Goal: Transaction & Acquisition: Purchase product/service

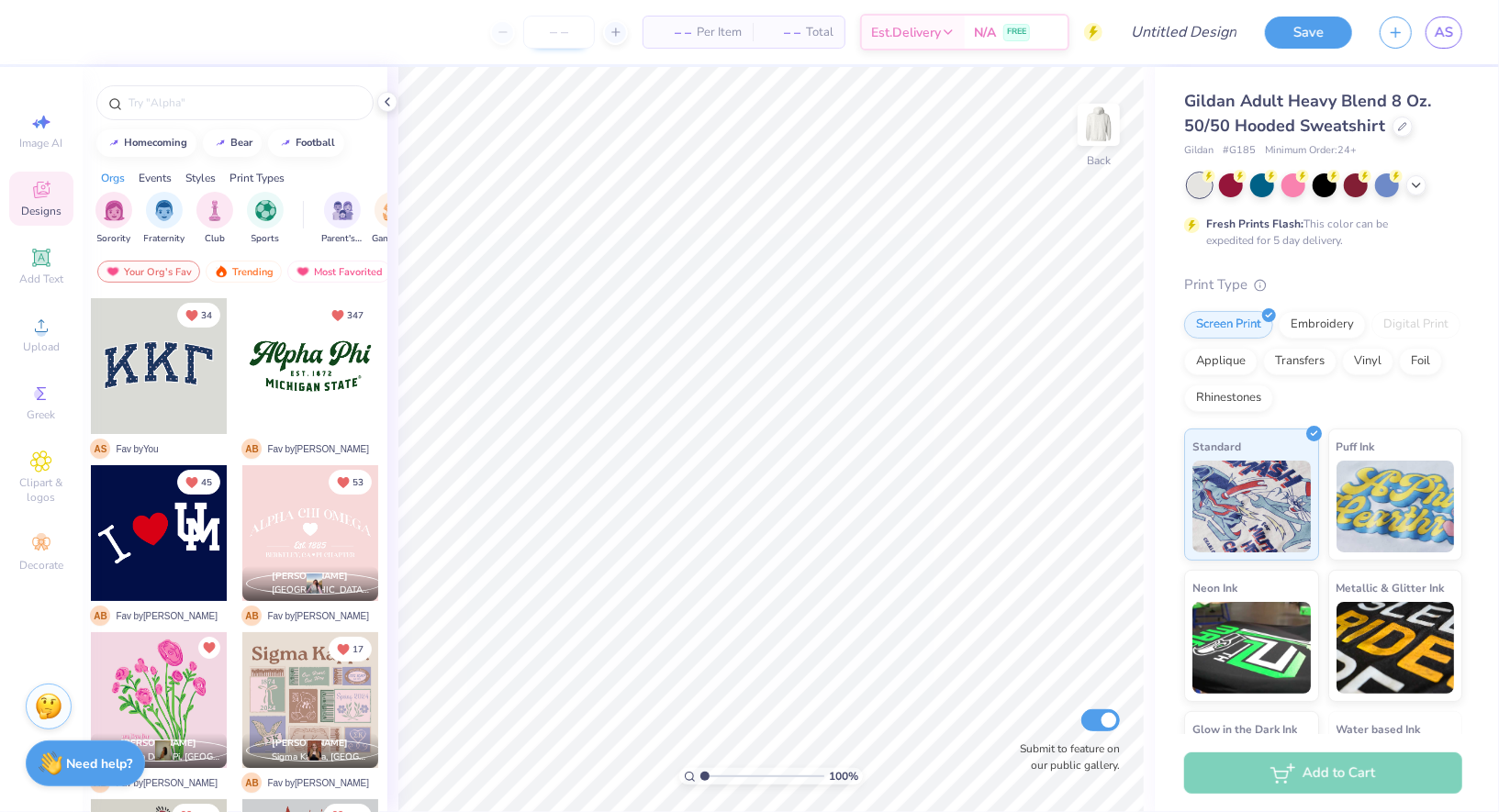
click at [567, 32] on input "number" at bounding box center [559, 32] width 72 height 33
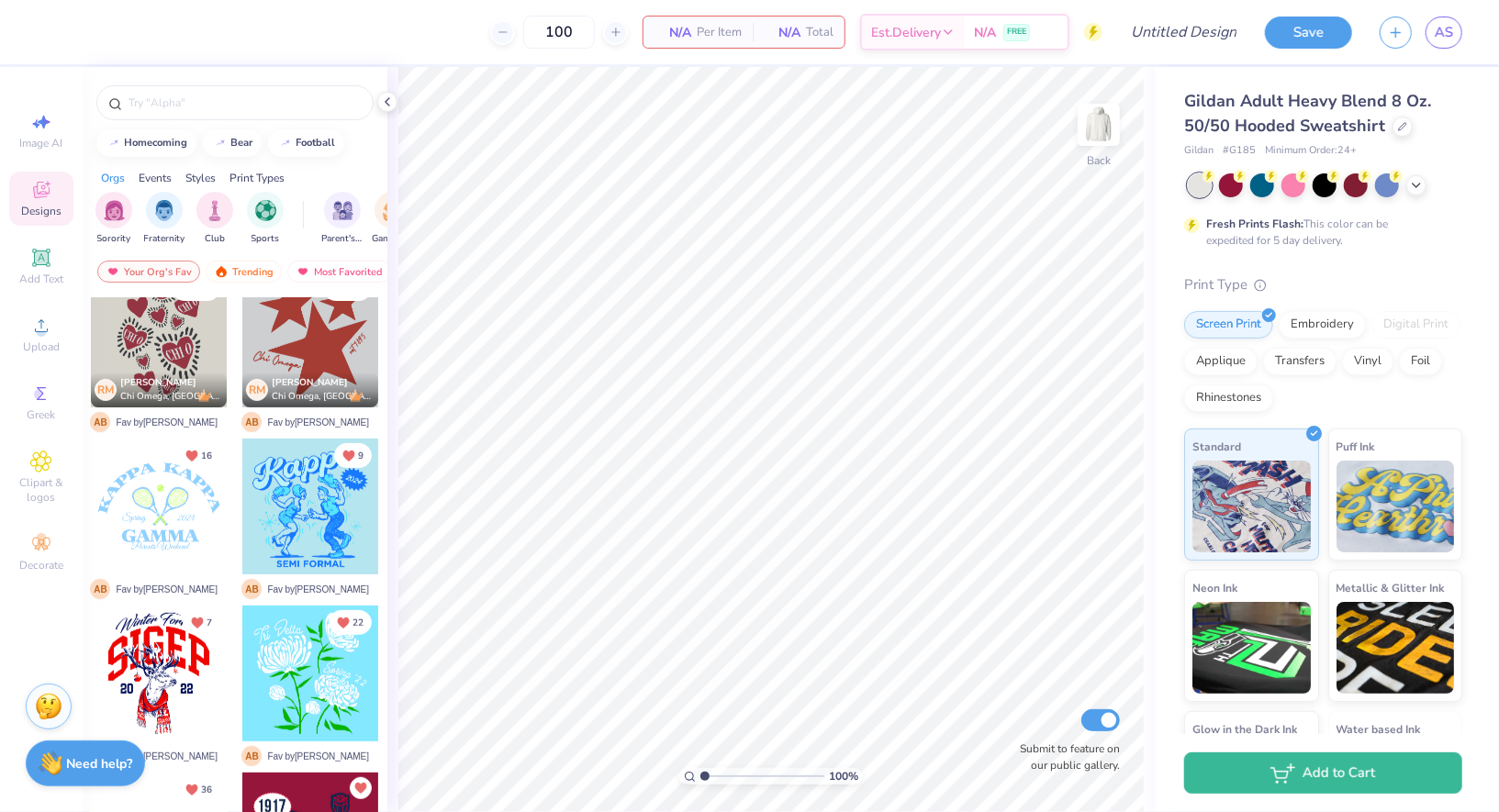
scroll to position [649, 0]
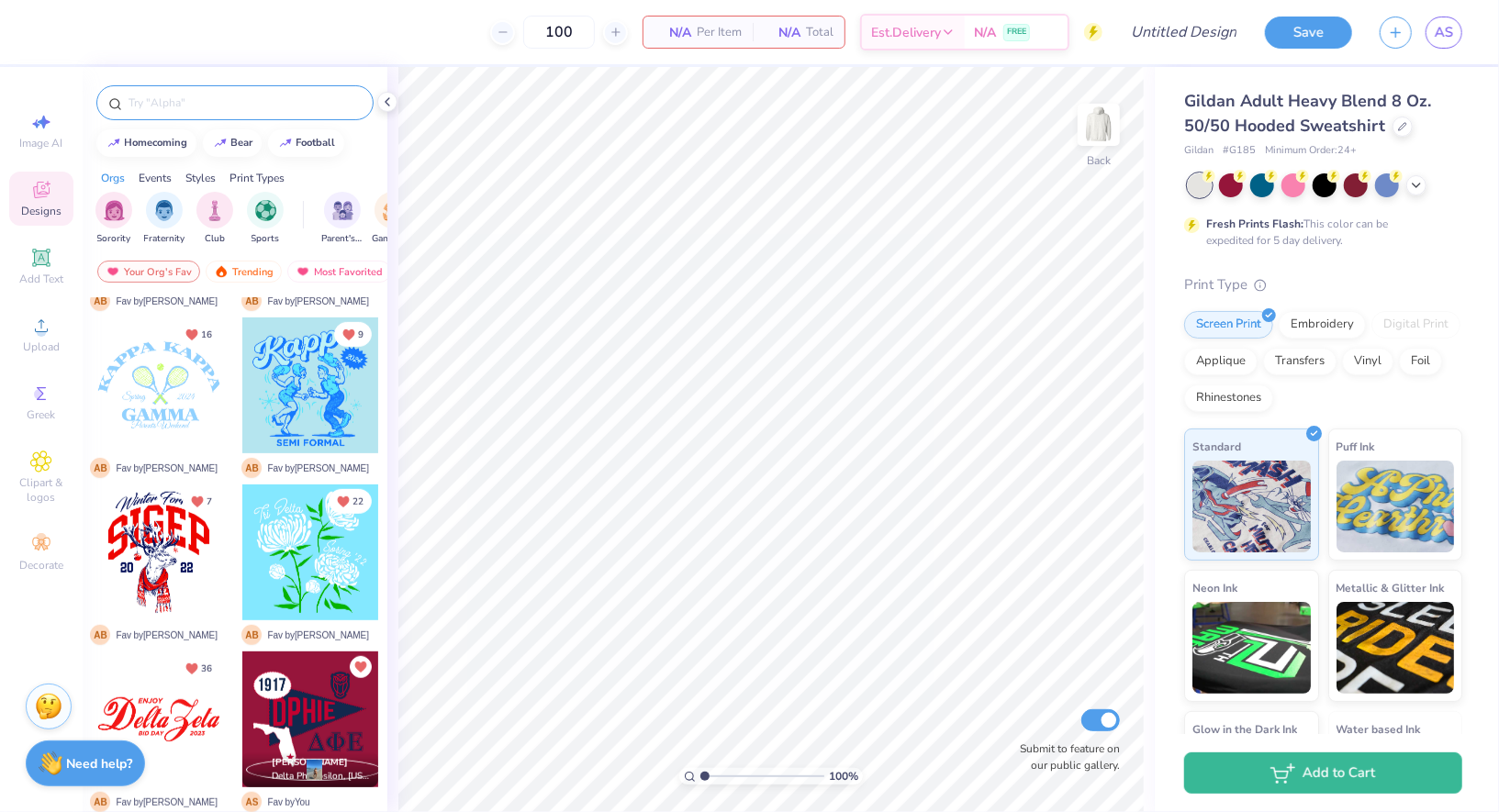
type input "100"
click at [226, 88] on div at bounding box center [235, 103] width 277 height 35
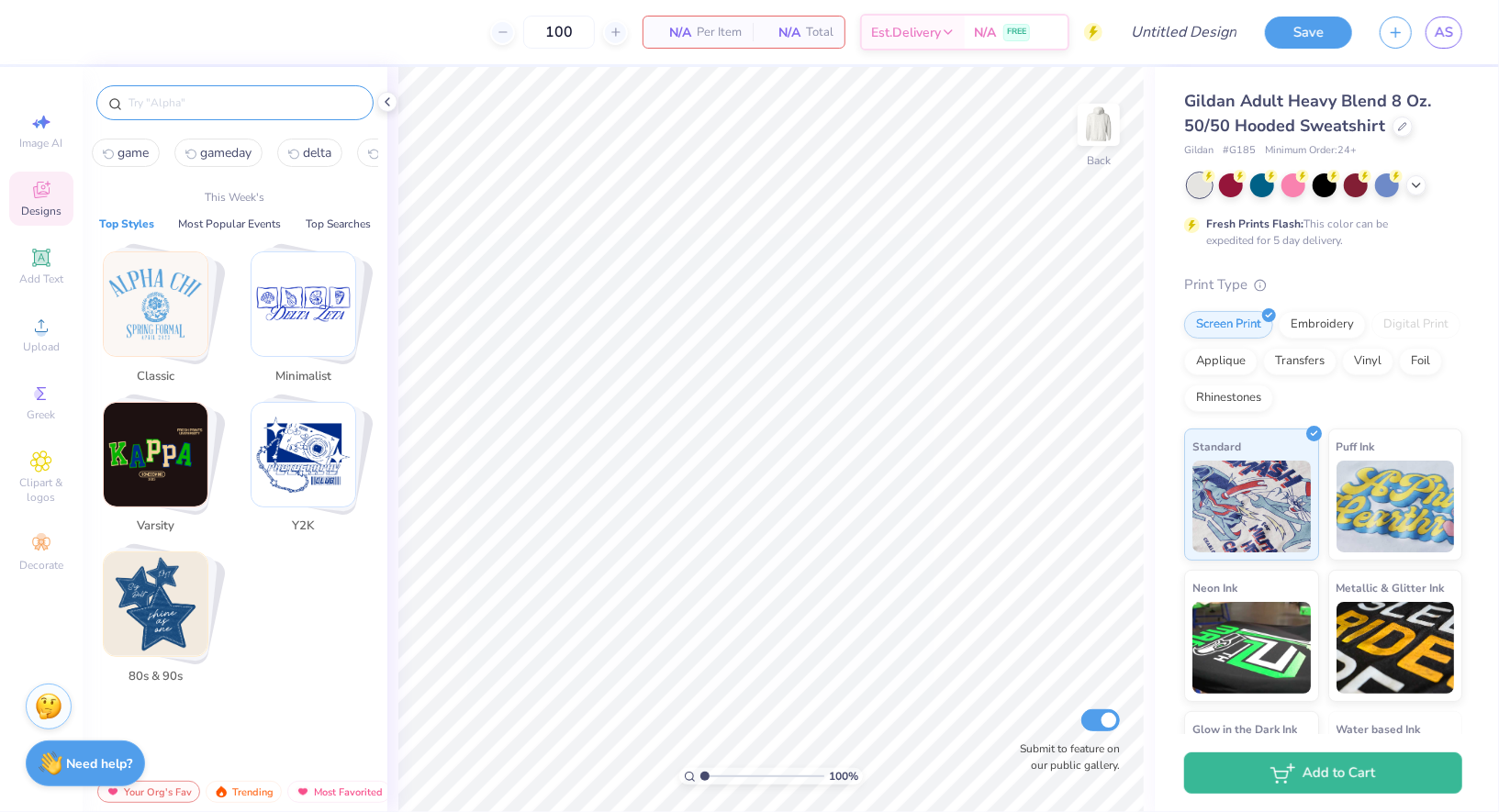
click at [226, 99] on input "text" at bounding box center [244, 103] width 235 height 18
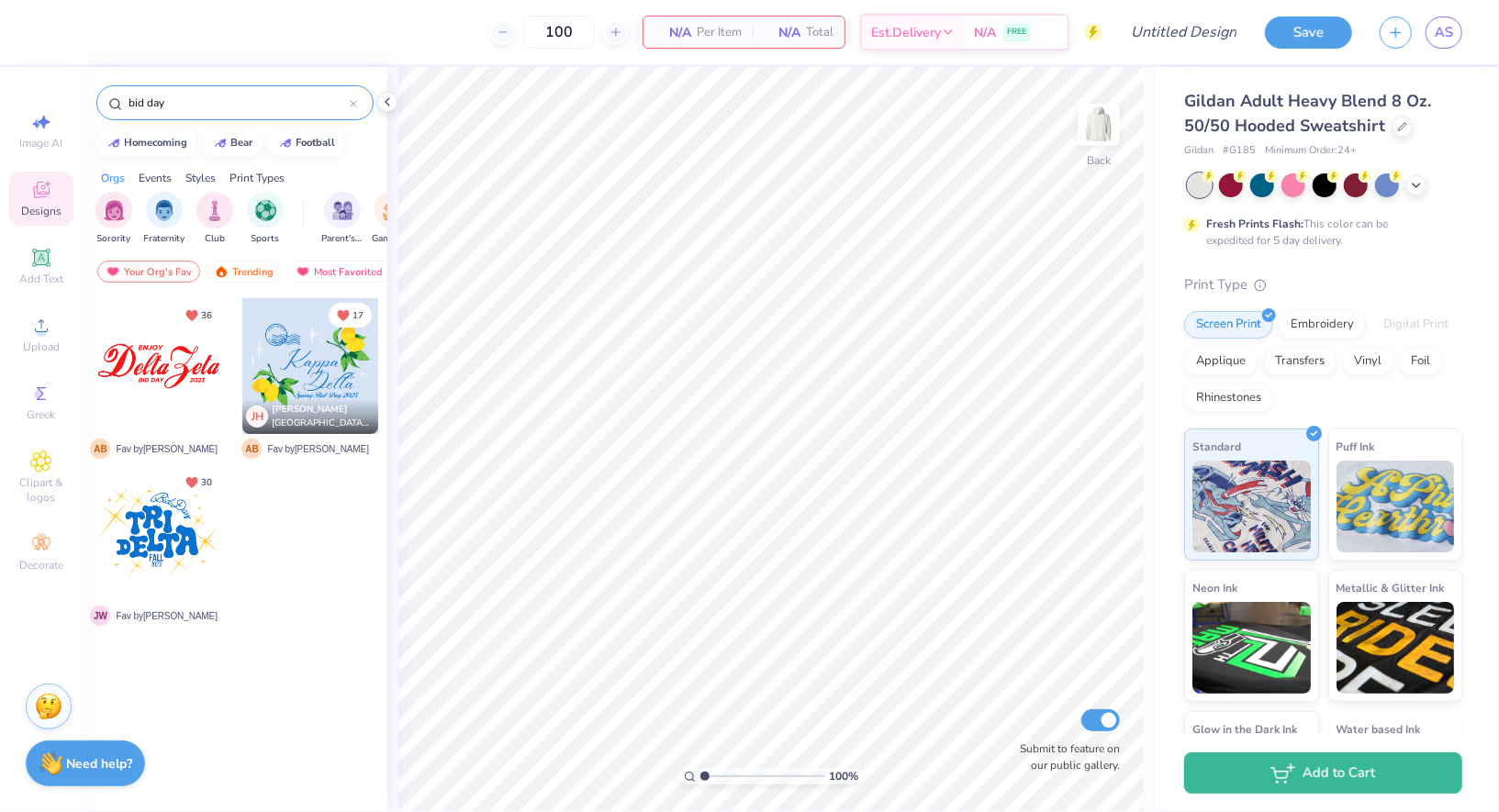
type input "bid day"
click at [149, 530] on div at bounding box center [159, 534] width 136 height 136
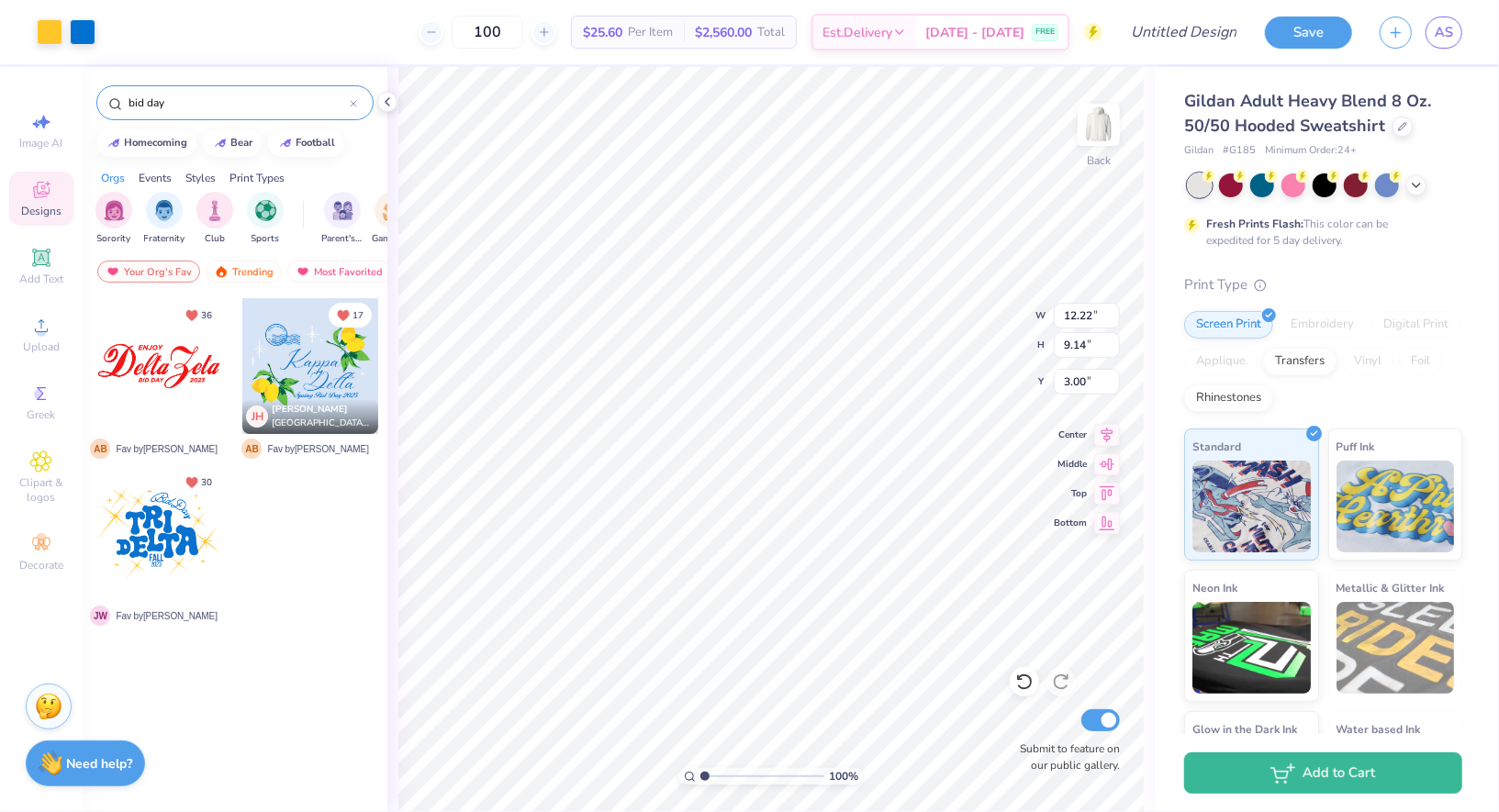
type input "1.86"
click at [1448, 27] on span "AS" at bounding box center [1444, 32] width 18 height 21
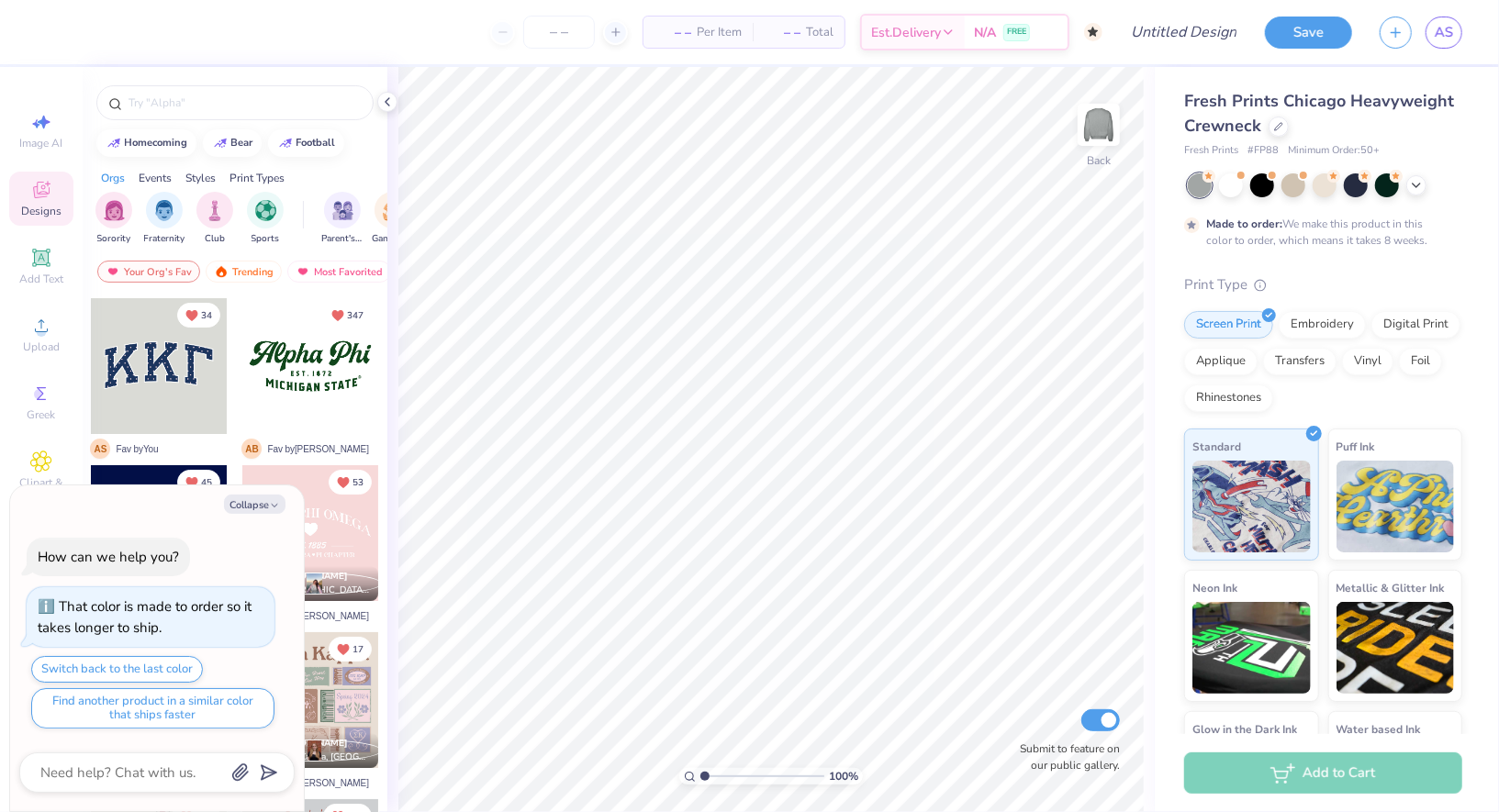
click at [48, 207] on span "Designs" at bounding box center [41, 211] width 41 height 15
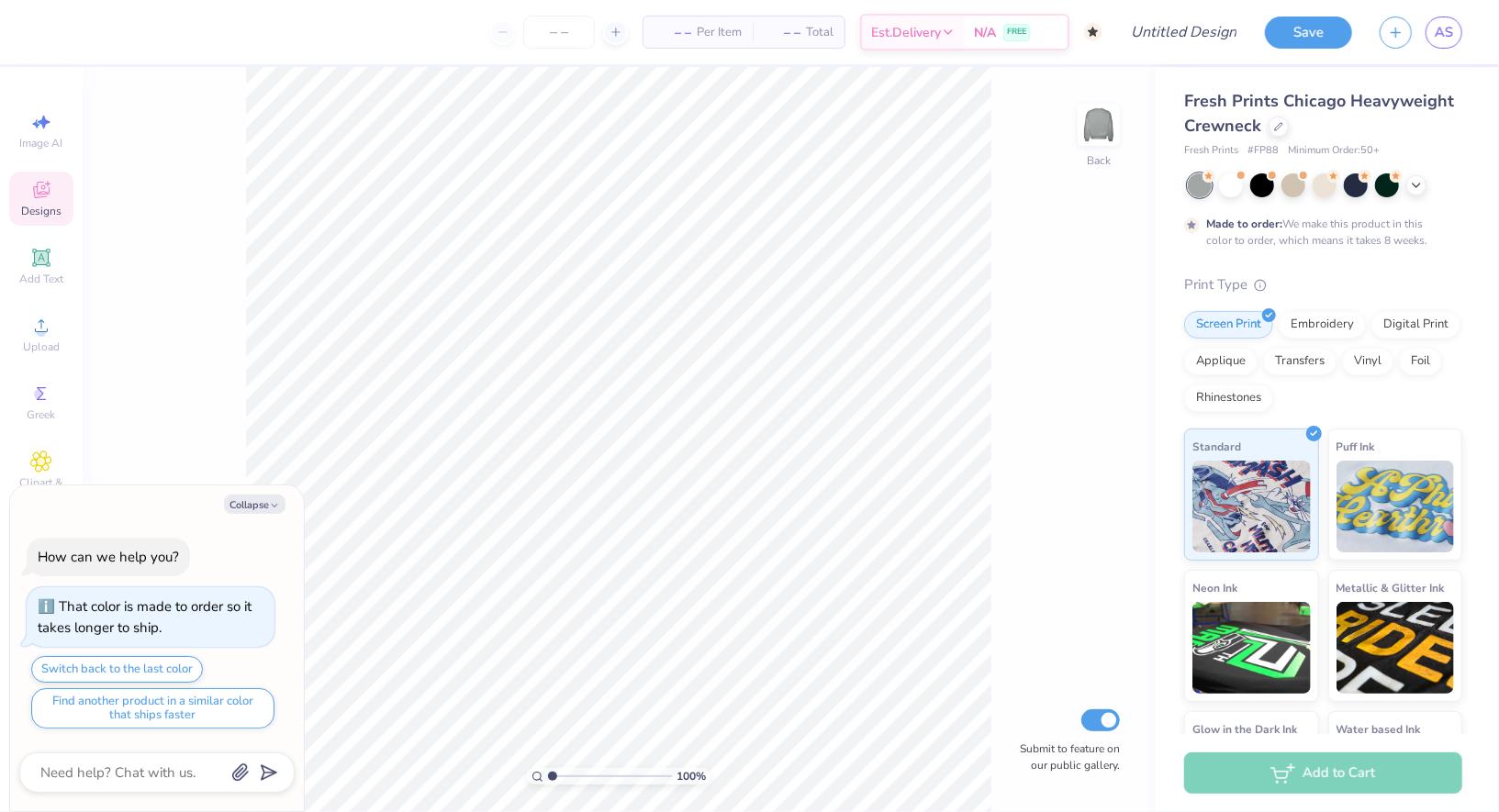
click at [41, 190] on icon at bounding box center [41, 190] width 22 height 22
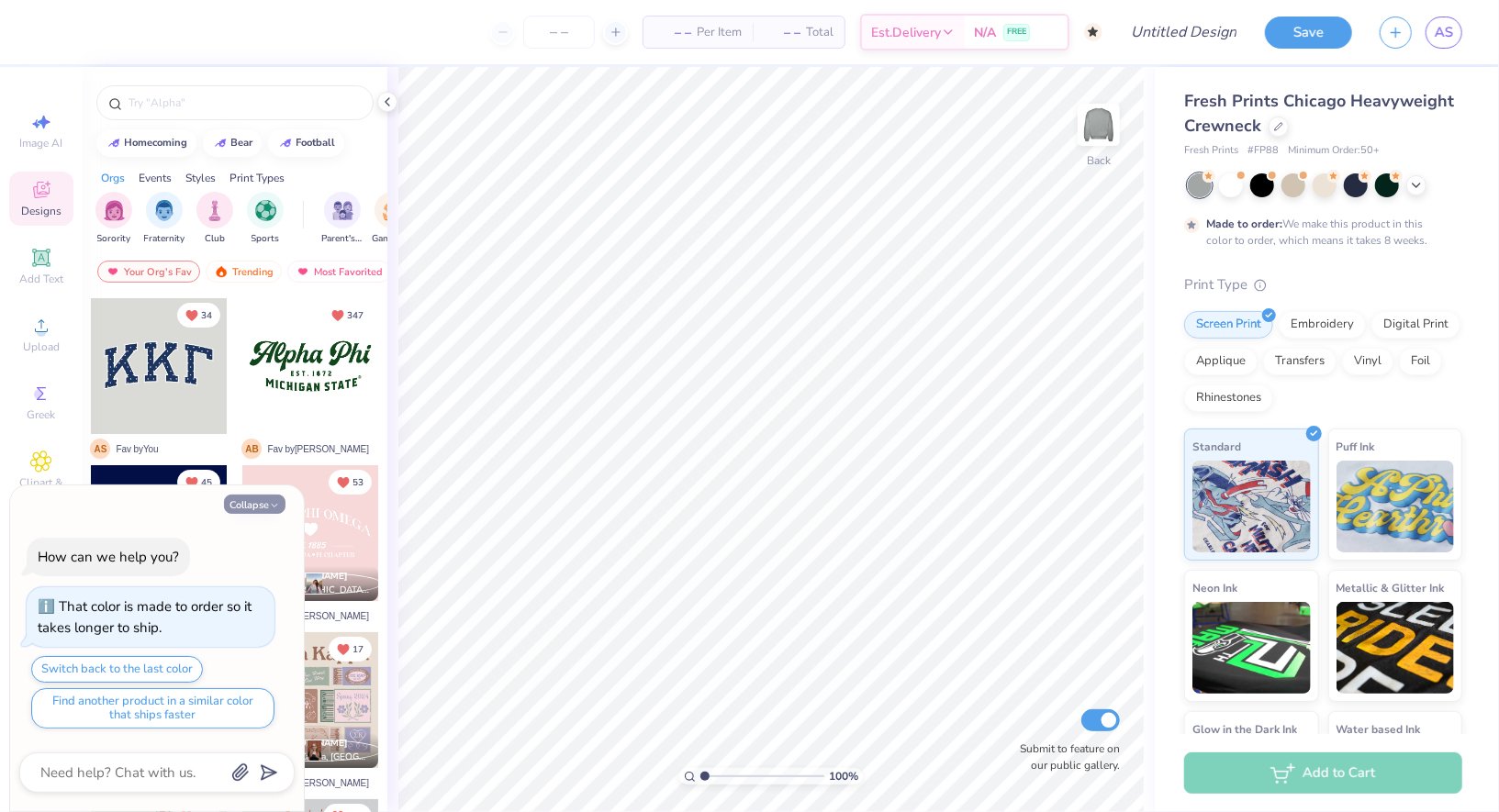
click at [267, 503] on button "Collapse" at bounding box center [254, 504] width 62 height 19
type textarea "x"
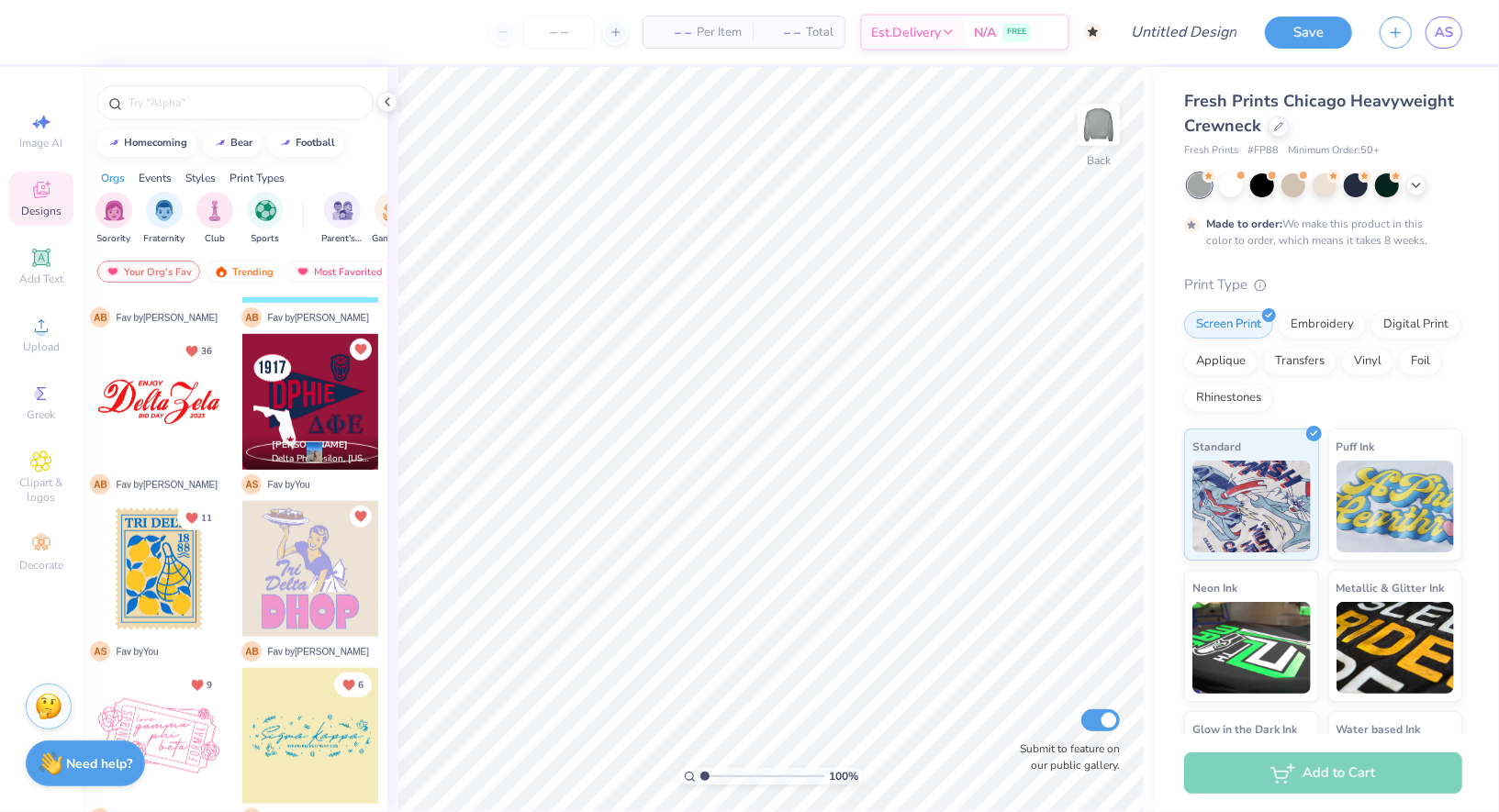
scroll to position [969, 0]
click at [290, 556] on div at bounding box center [310, 567] width 136 height 136
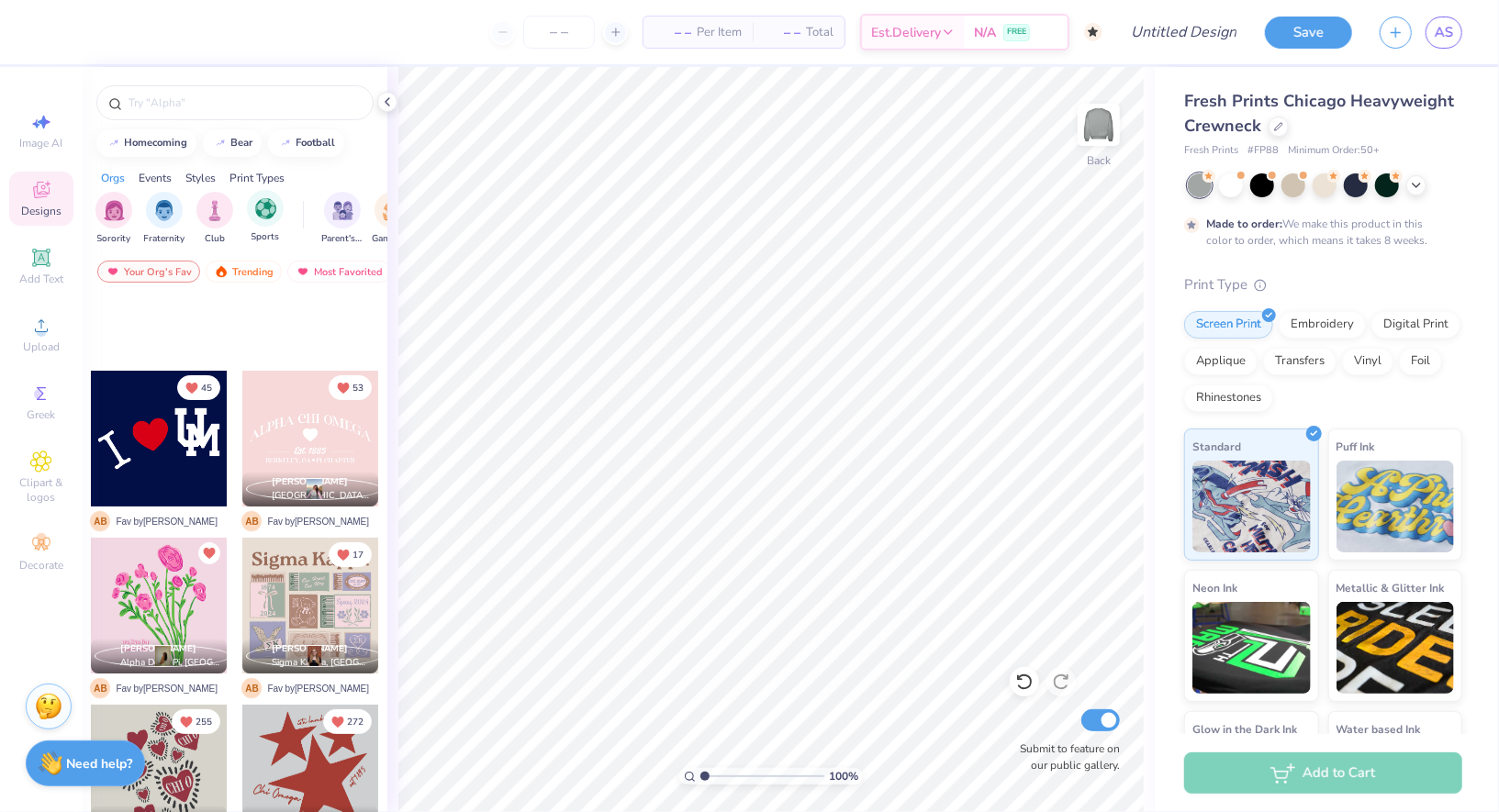
scroll to position [0, 0]
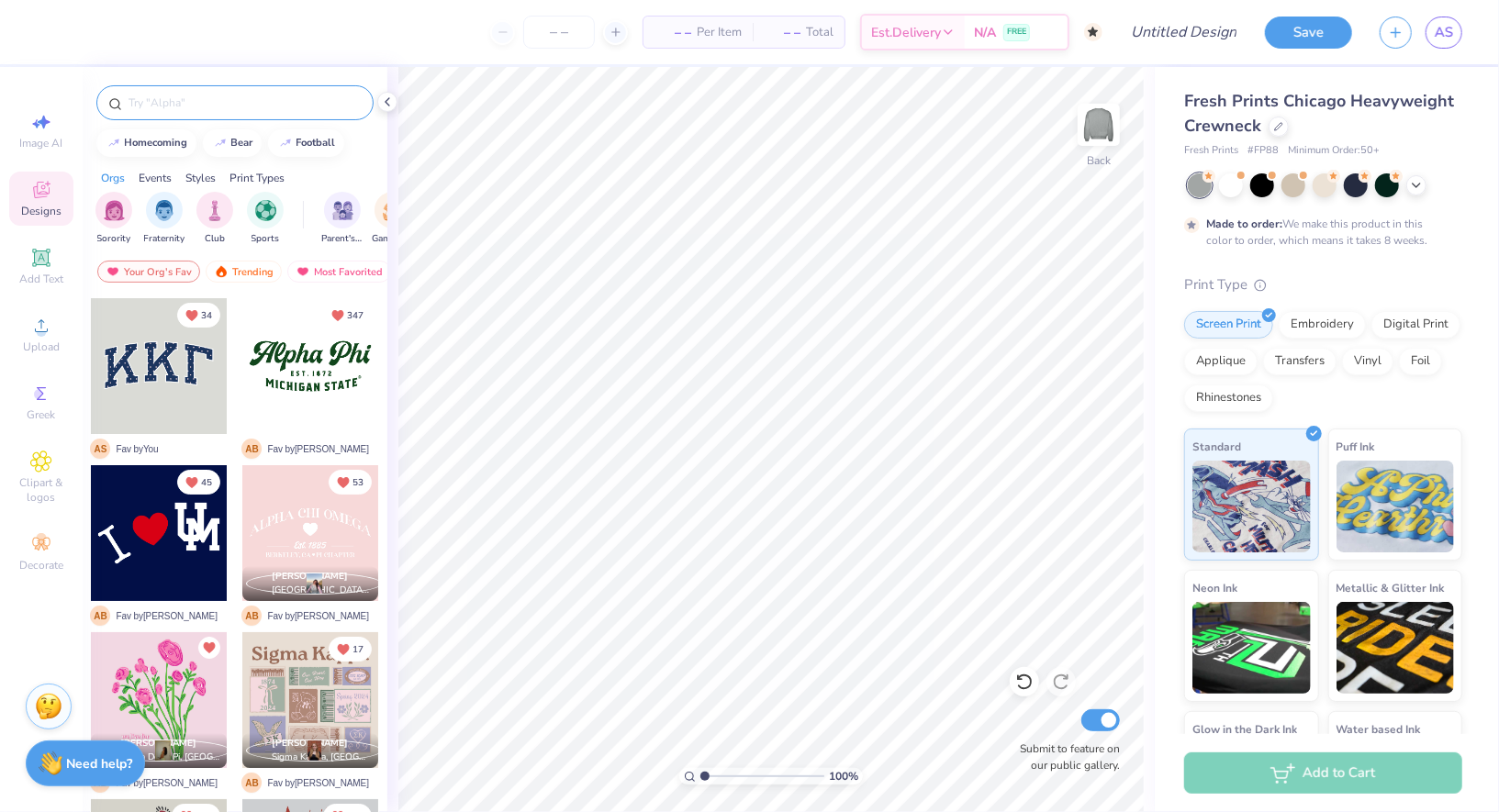
click at [269, 109] on input "text" at bounding box center [244, 103] width 235 height 18
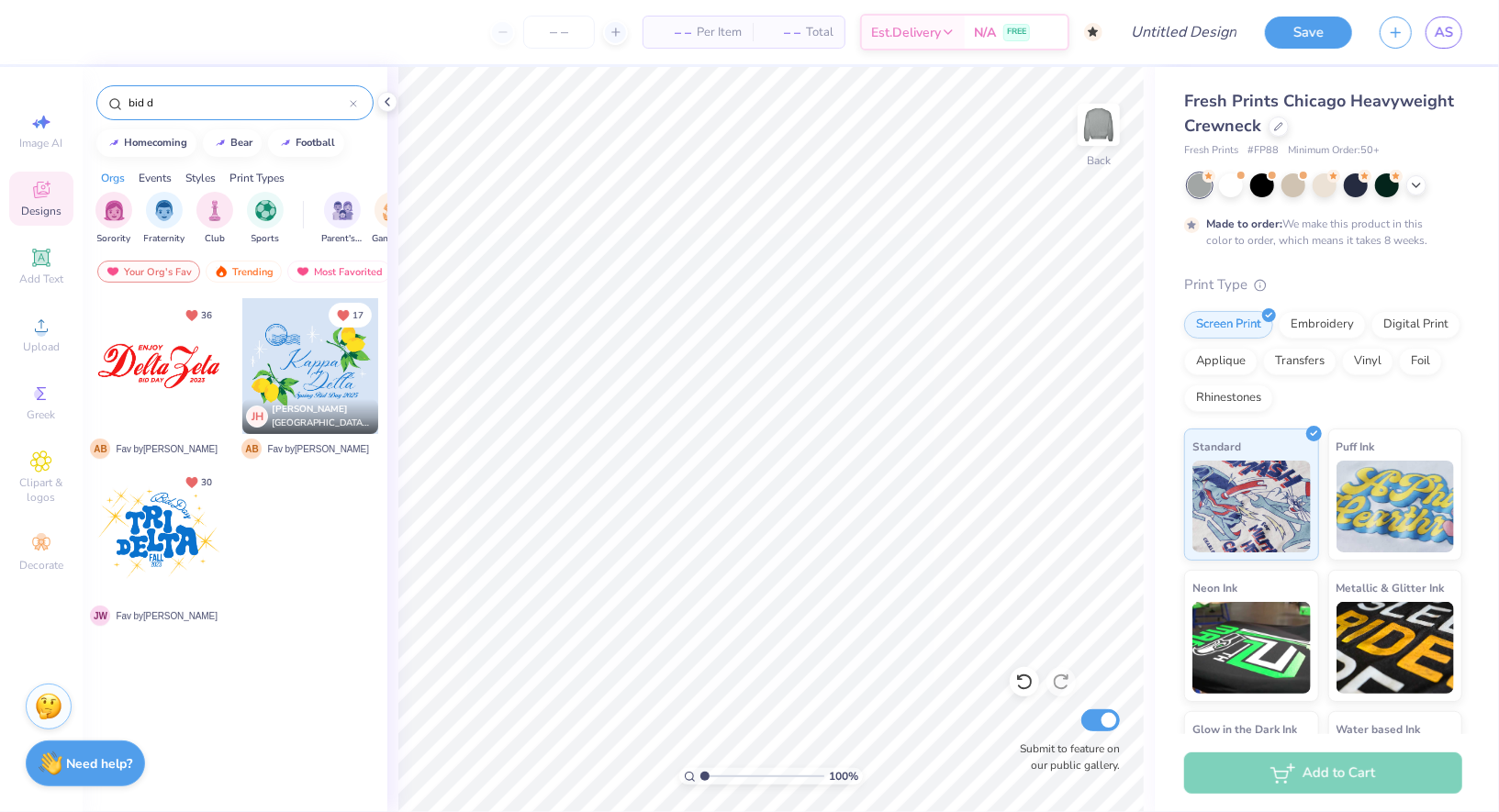
type input "bid d"
click at [179, 521] on div at bounding box center [159, 534] width 136 height 136
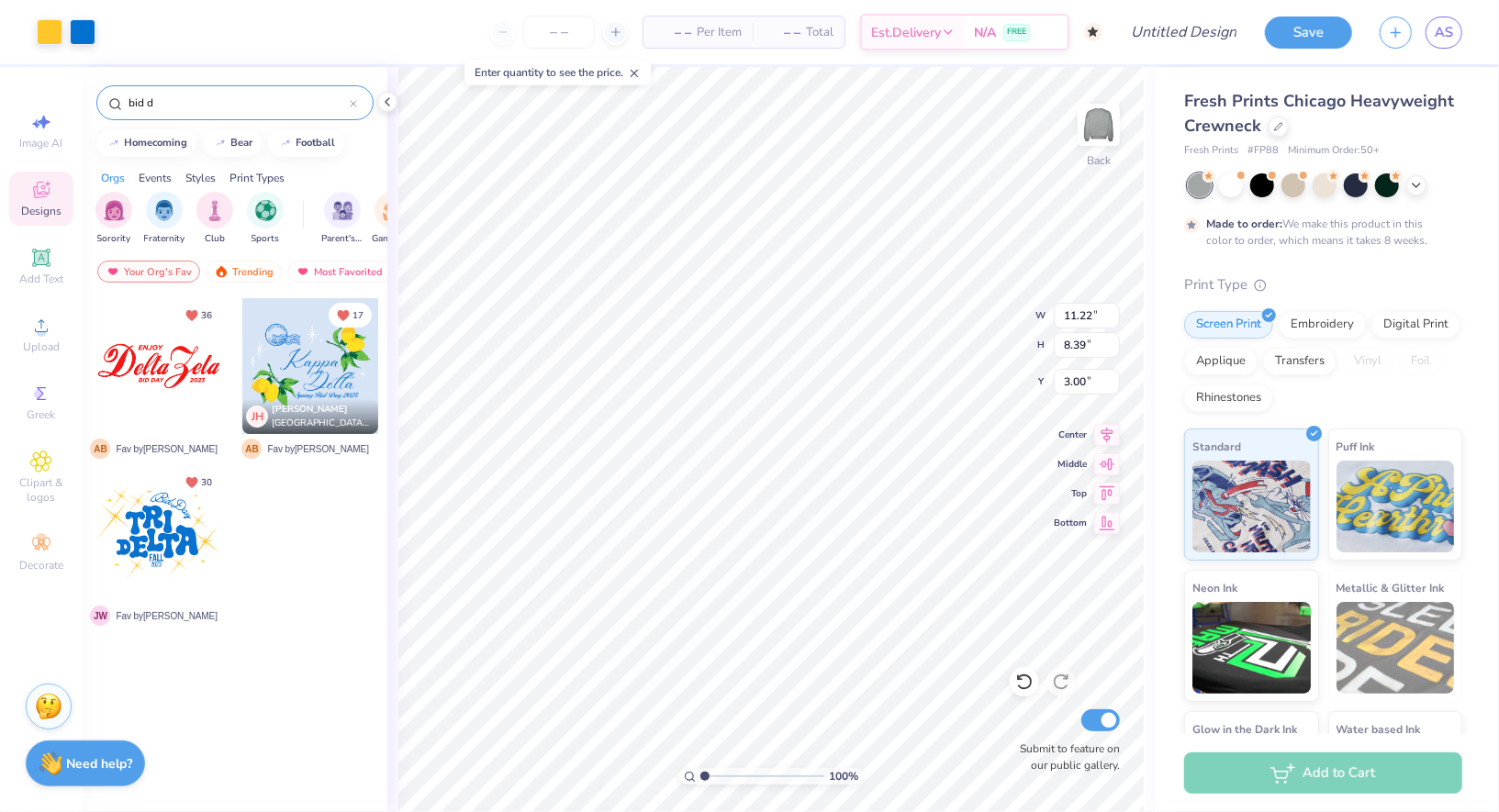
type input "4.70"
click at [703, 43] on div "– – Per Item" at bounding box center [698, 32] width 110 height 31
click at [688, 39] on span "– –" at bounding box center [673, 32] width 37 height 19
click at [574, 41] on input "number" at bounding box center [559, 32] width 72 height 33
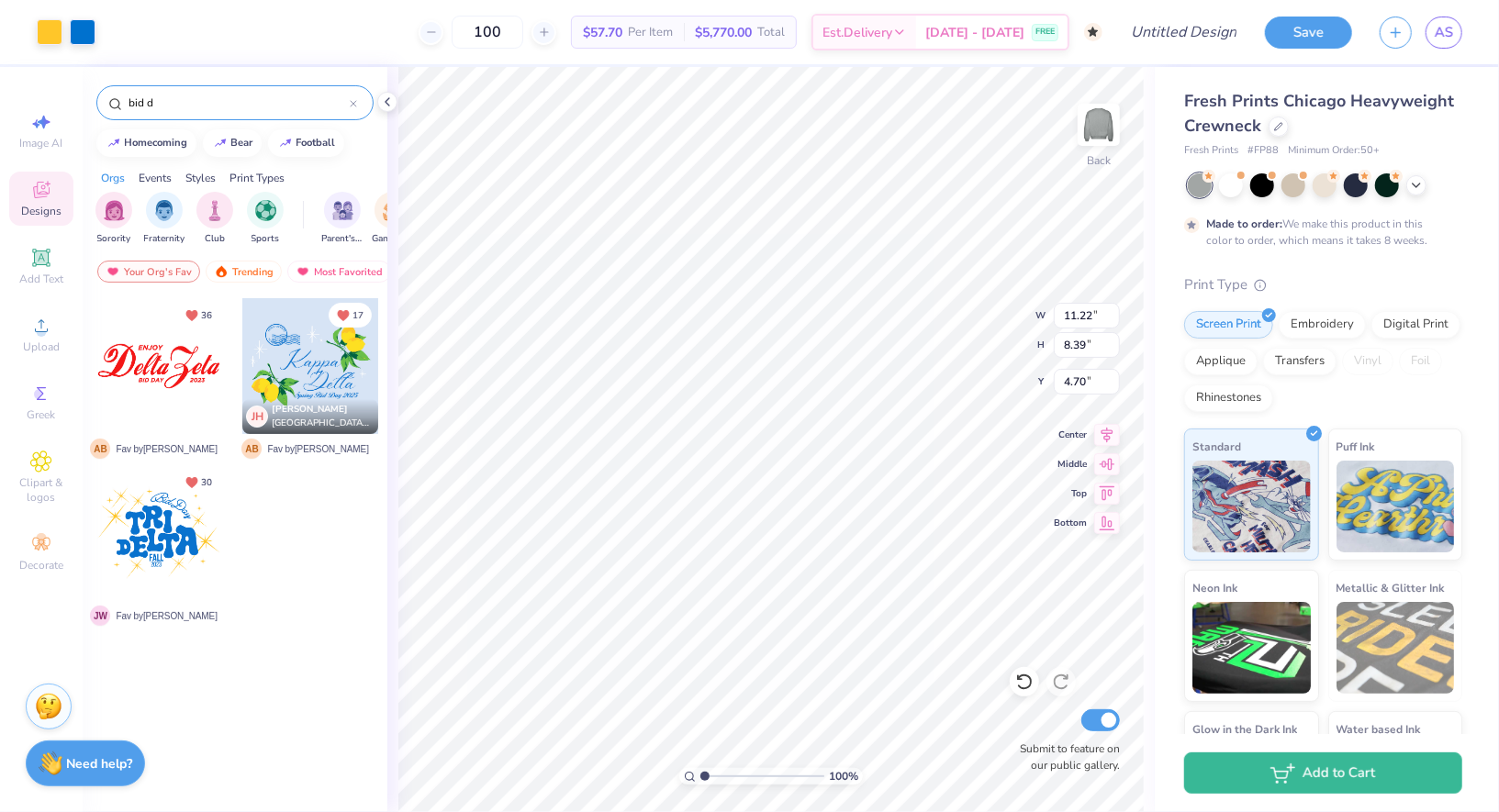
type input "100"
click at [1275, 128] on icon at bounding box center [1279, 125] width 9 height 9
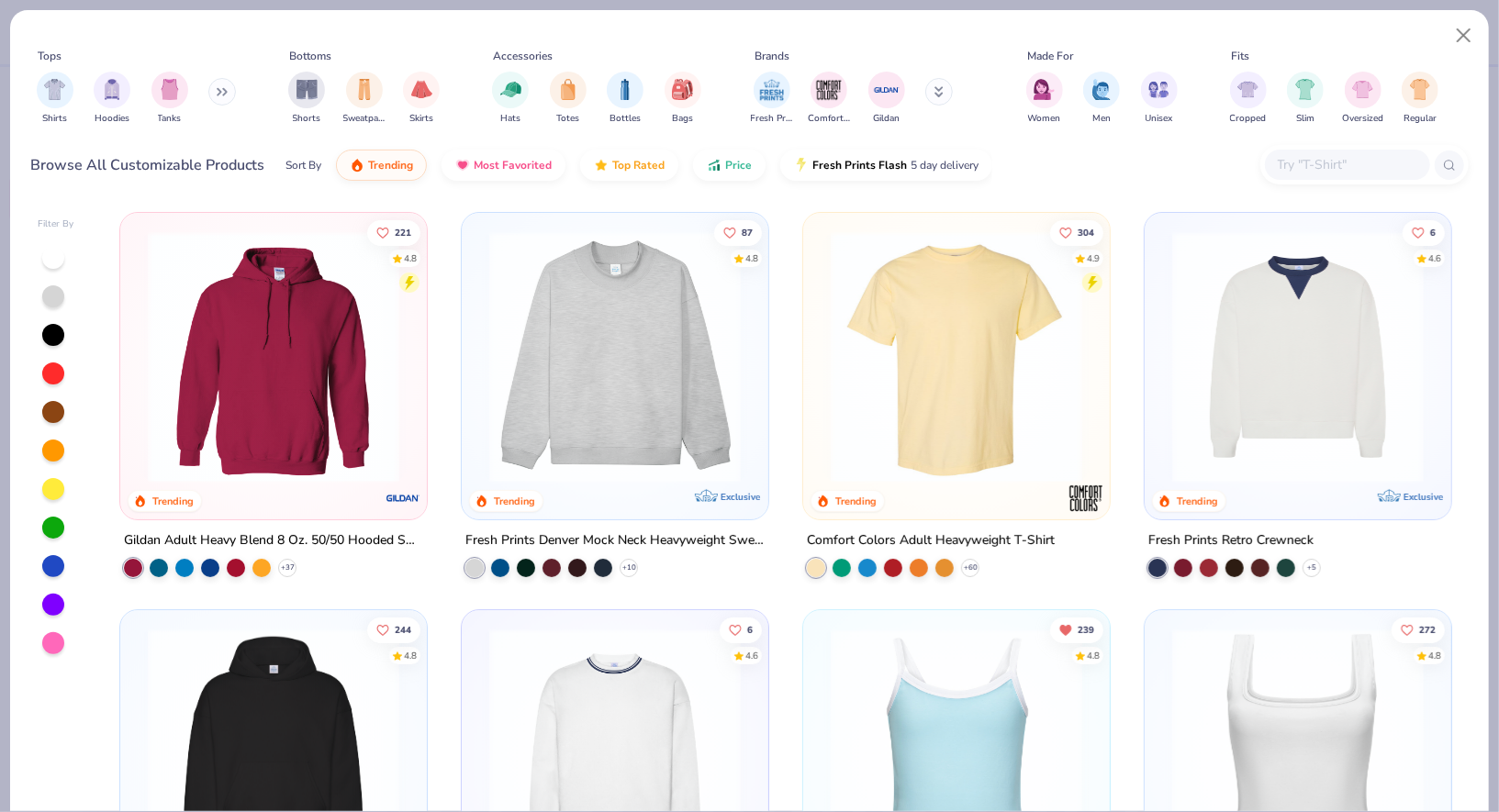
click at [220, 92] on icon at bounding box center [218, 92] width 3 height 6
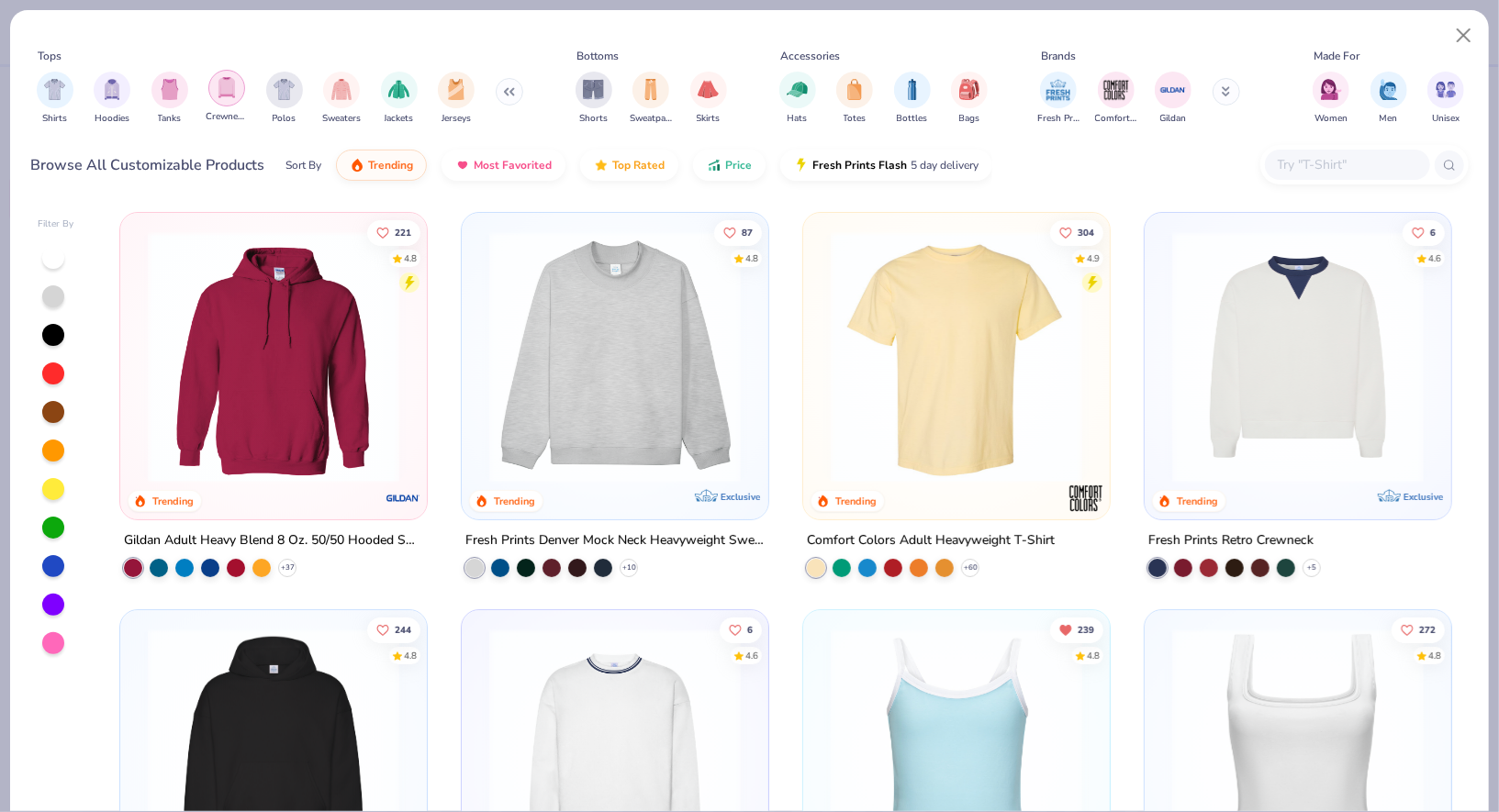
click at [233, 95] on img "filter for Crewnecks" at bounding box center [227, 87] width 20 height 21
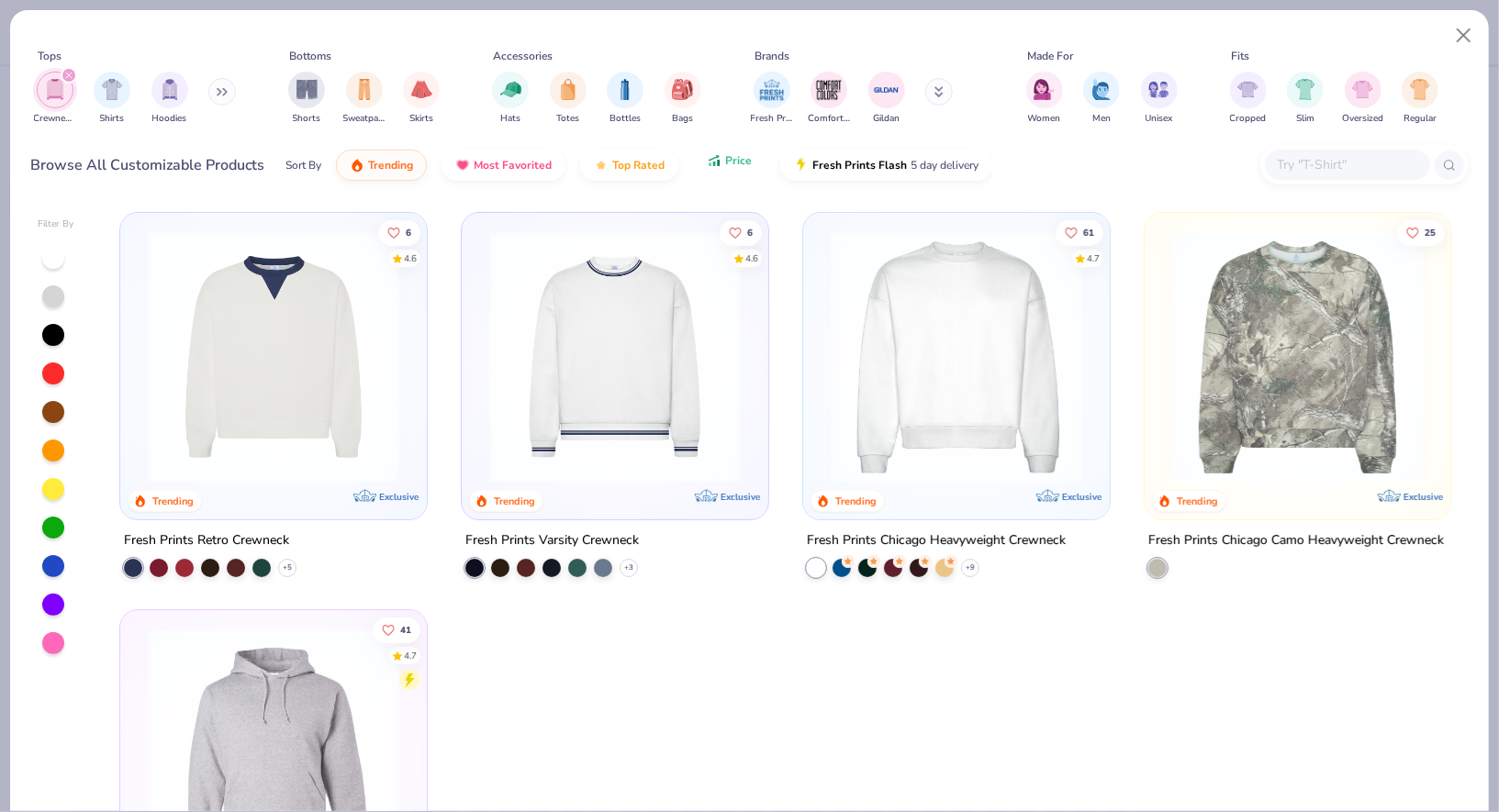
click at [726, 161] on span "Price" at bounding box center [738, 161] width 27 height 15
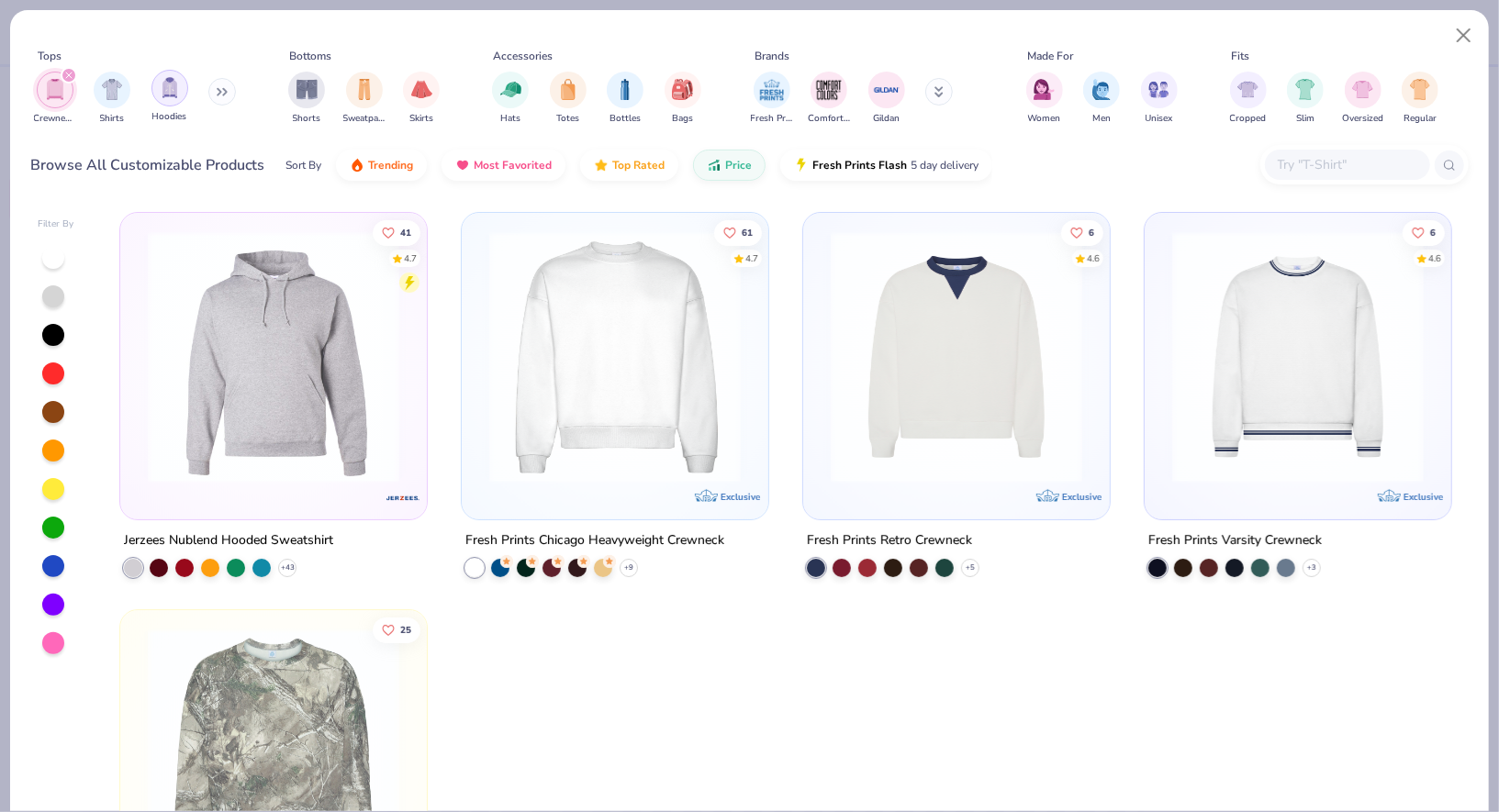
click at [158, 101] on div "filter for Hoodies" at bounding box center [170, 88] width 37 height 37
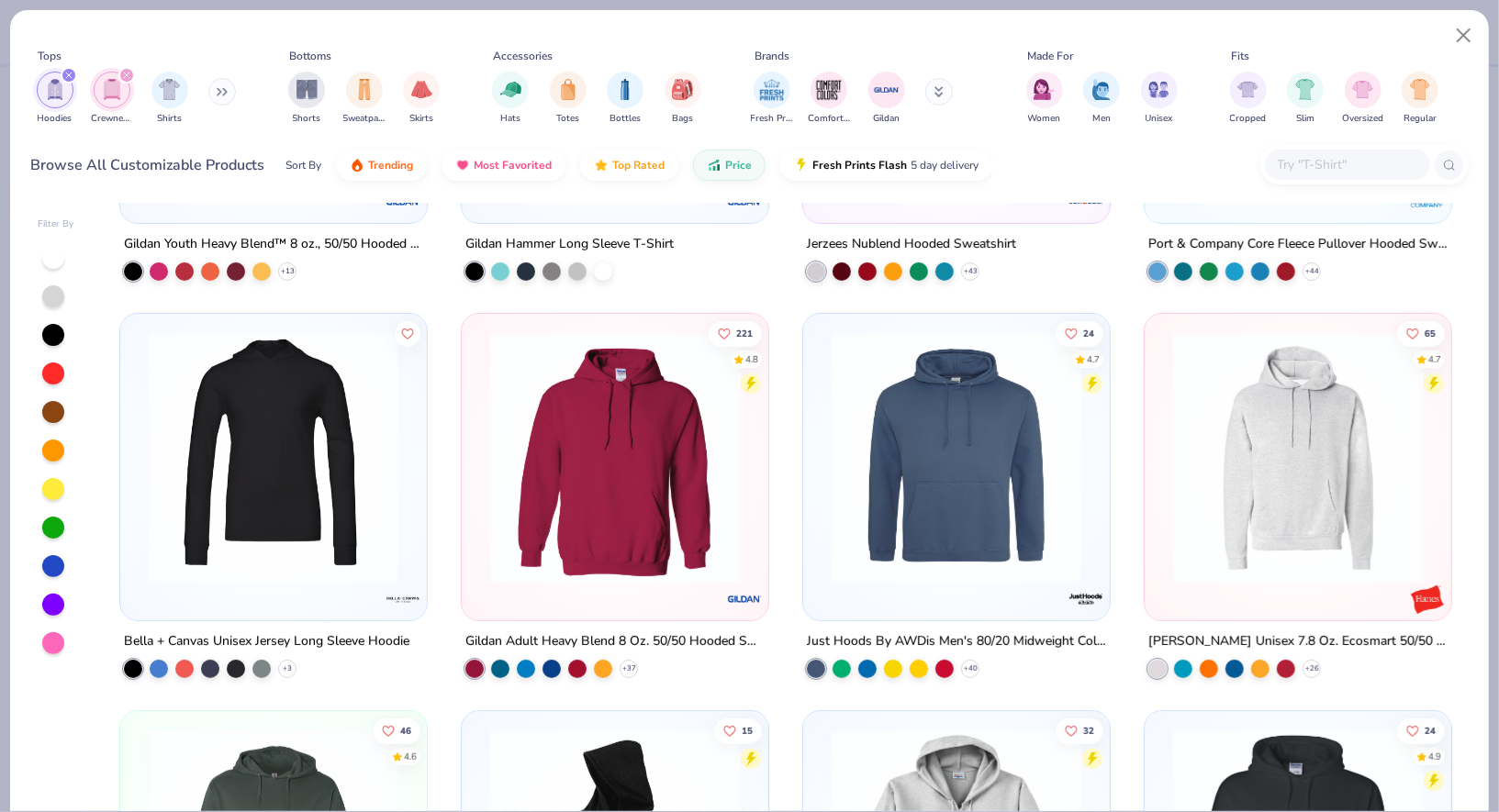
scroll to position [321, 0]
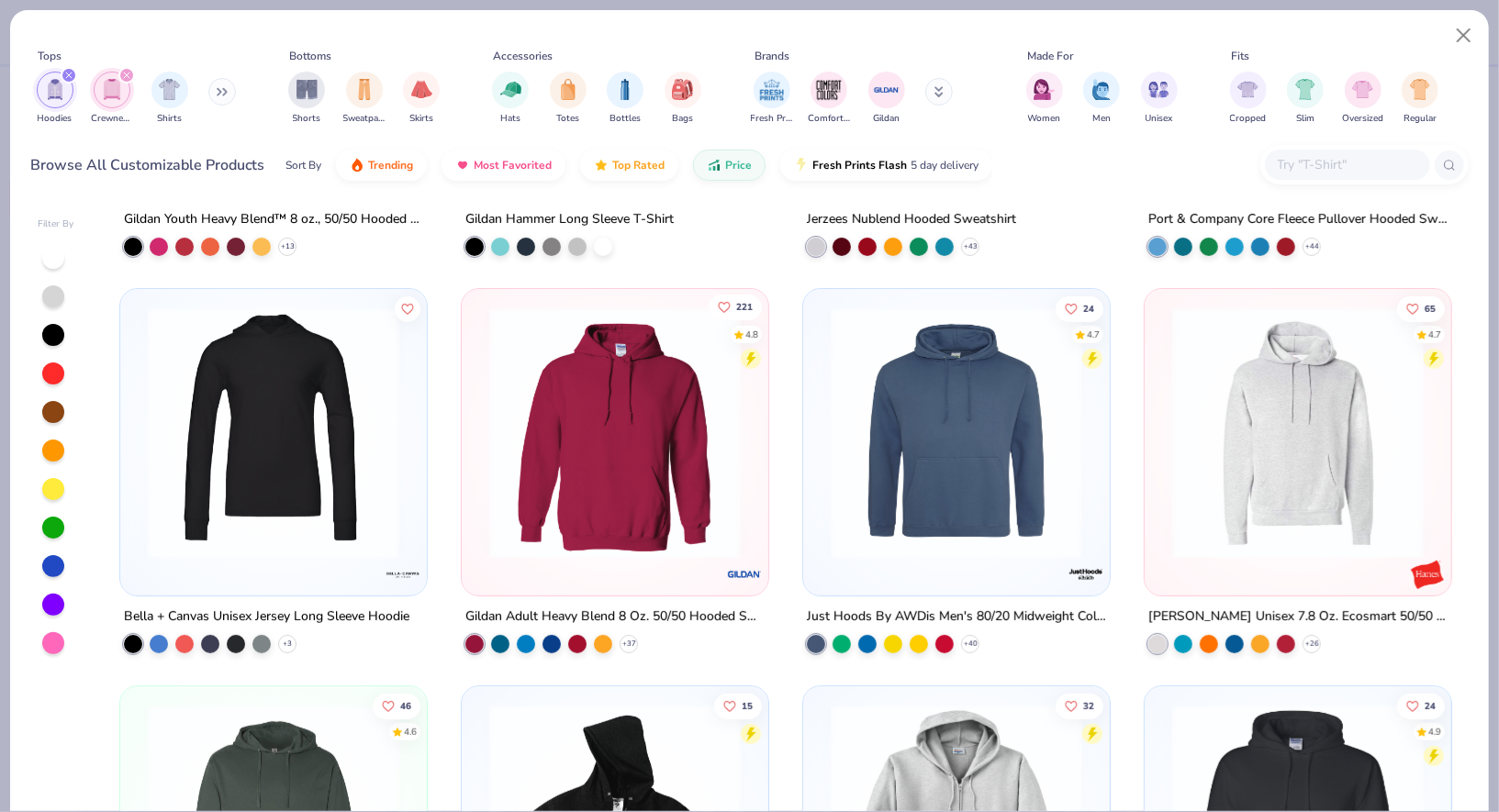
click at [724, 306] on icon "Like" at bounding box center [724, 307] width 13 height 13
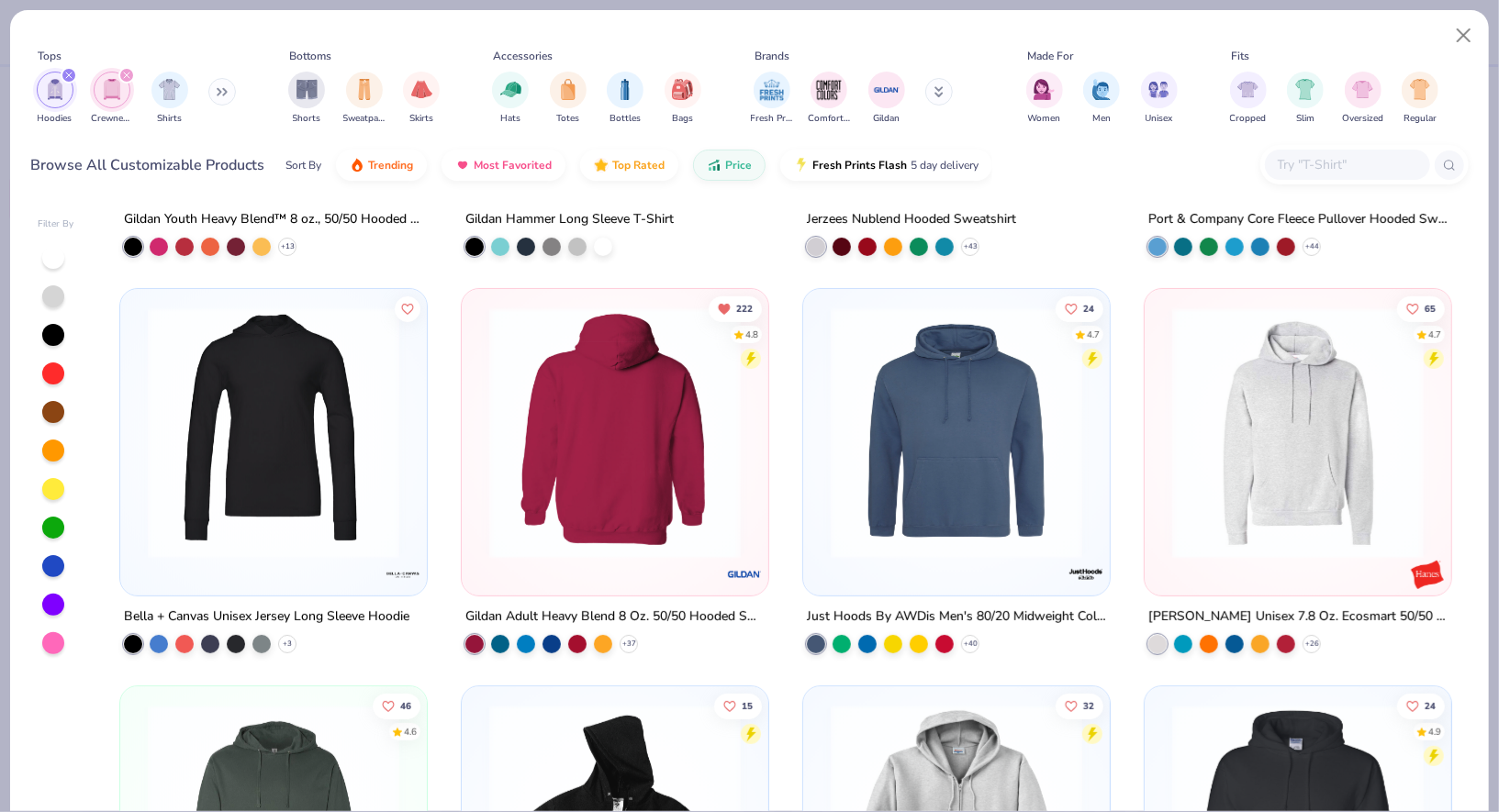
click at [676, 426] on img at bounding box center [614, 433] width 270 height 251
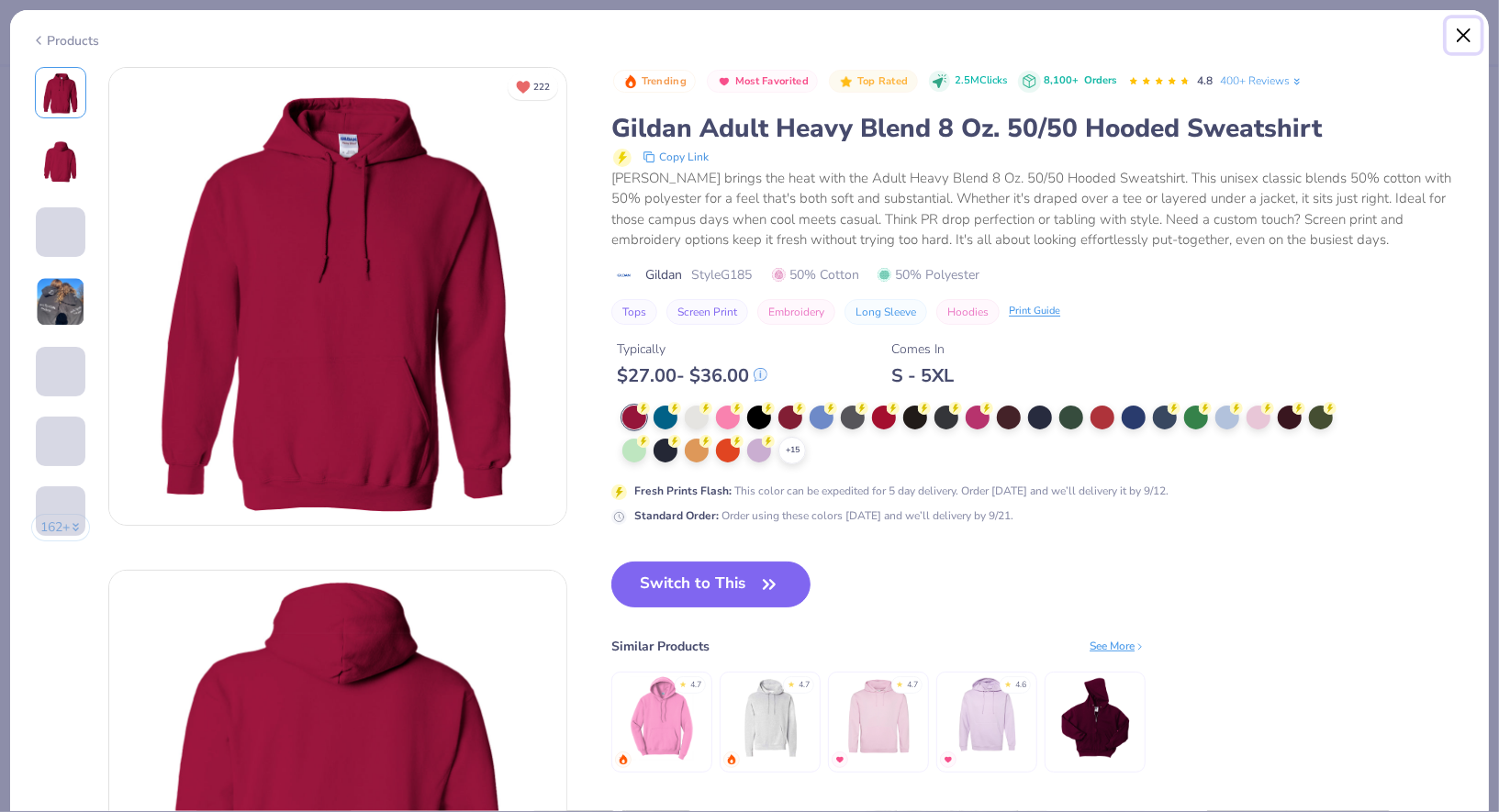
click at [1459, 36] on button "Close" at bounding box center [1464, 36] width 35 height 35
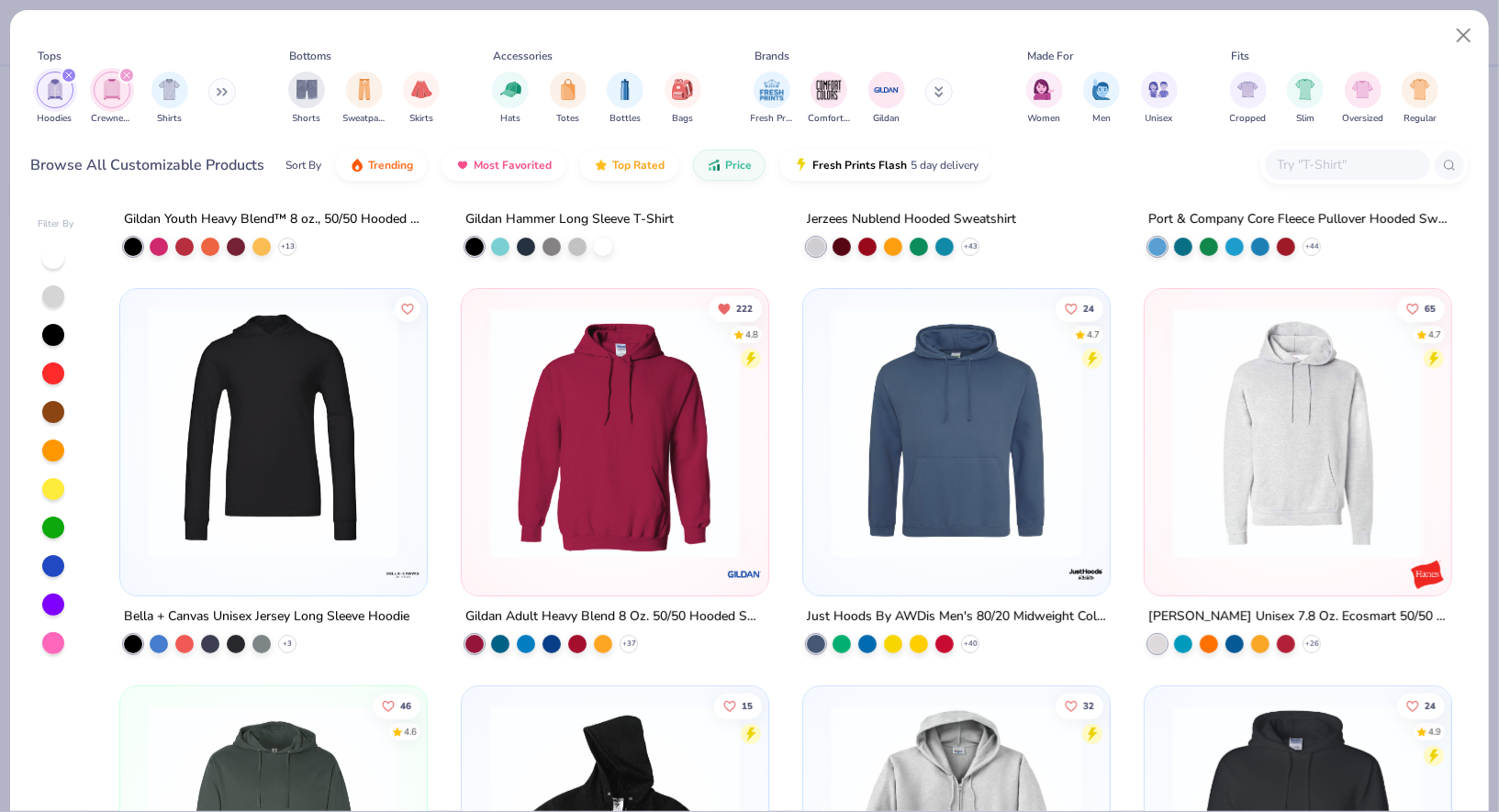
click at [1168, 432] on img at bounding box center [1297, 433] width 270 height 251
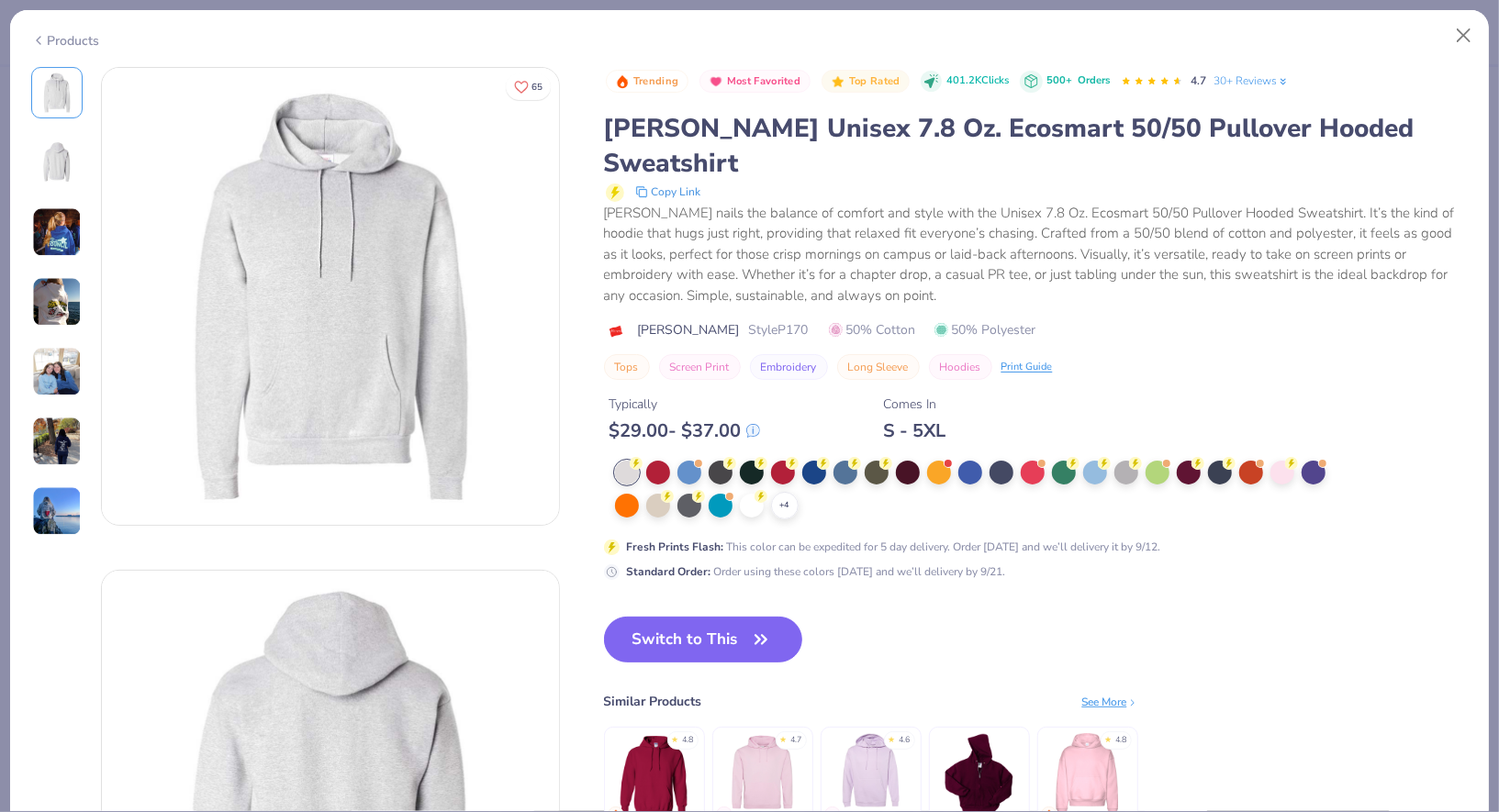
click at [59, 173] on img at bounding box center [57, 163] width 44 height 44
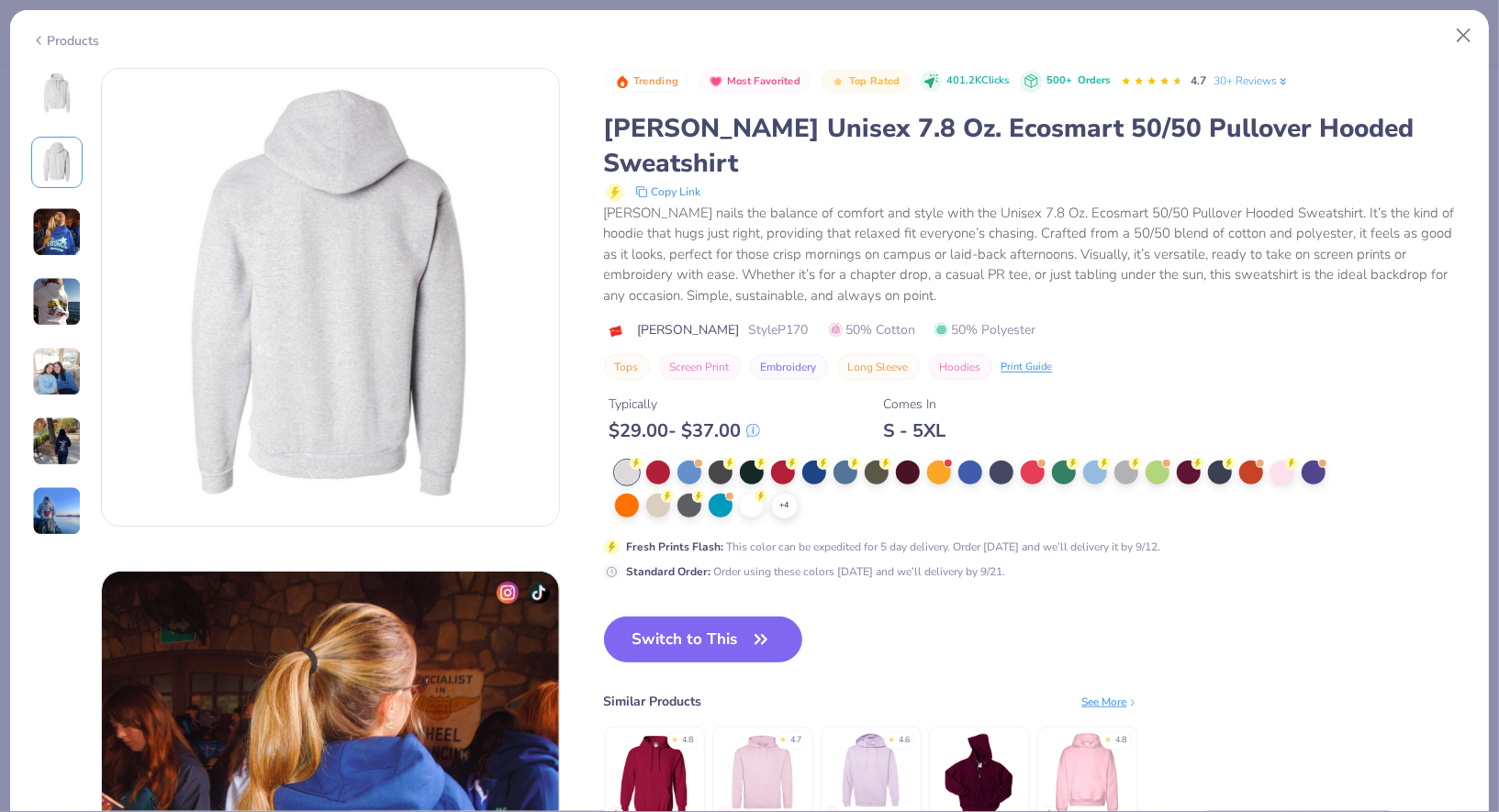
click at [57, 227] on img at bounding box center [57, 232] width 50 height 50
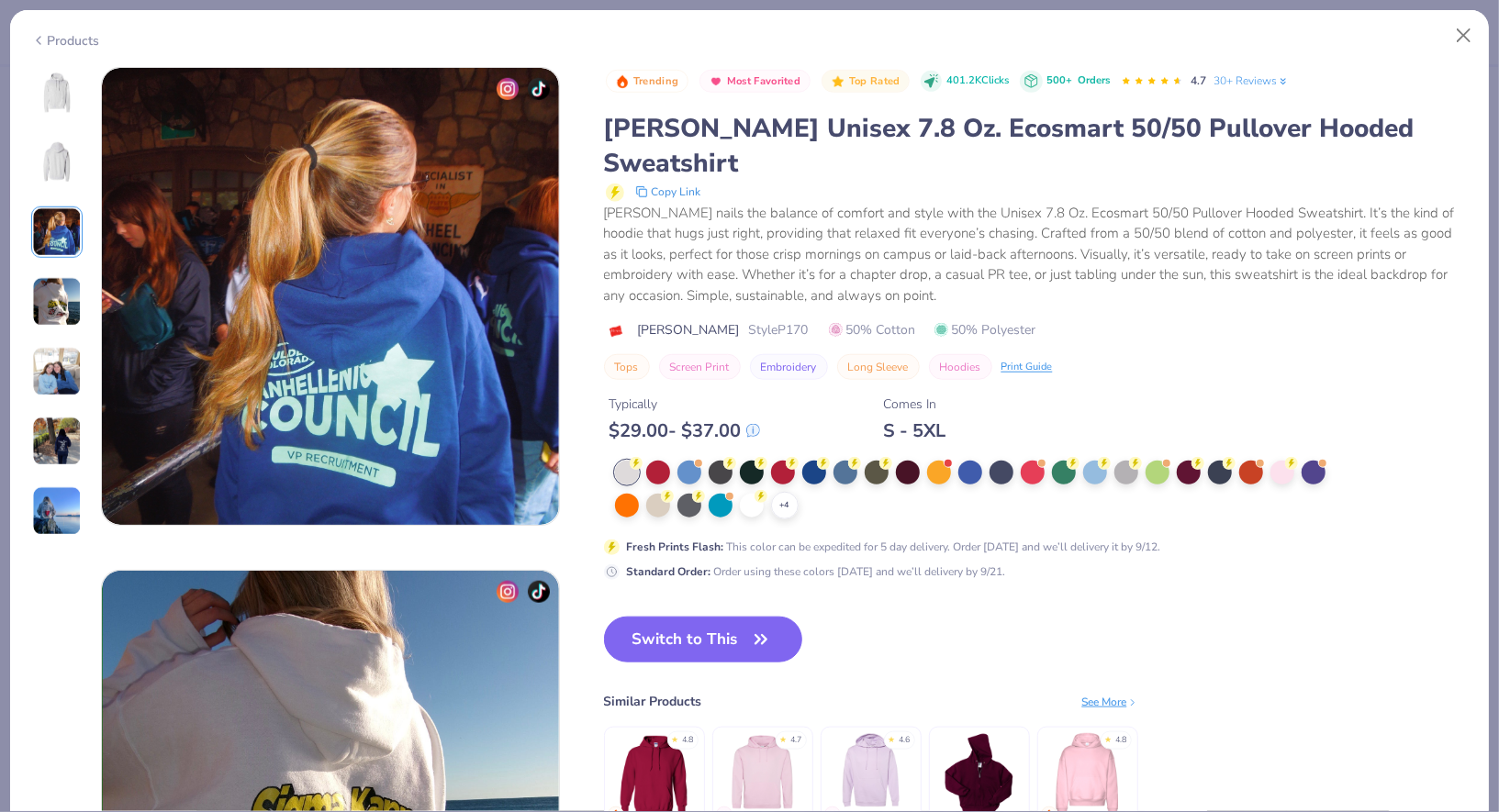
click at [56, 281] on img at bounding box center [57, 302] width 50 height 50
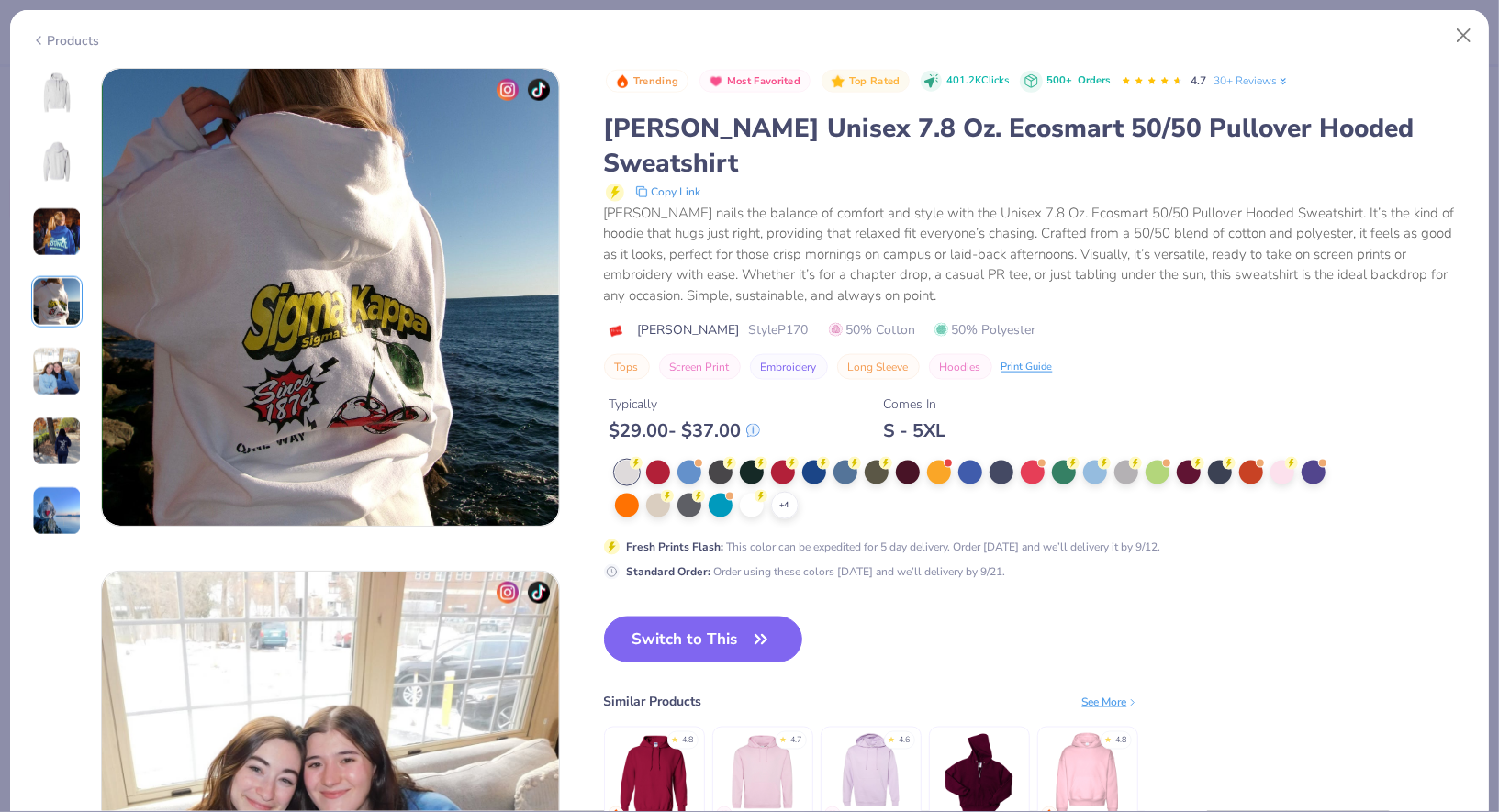
click at [49, 105] on img at bounding box center [57, 93] width 44 height 44
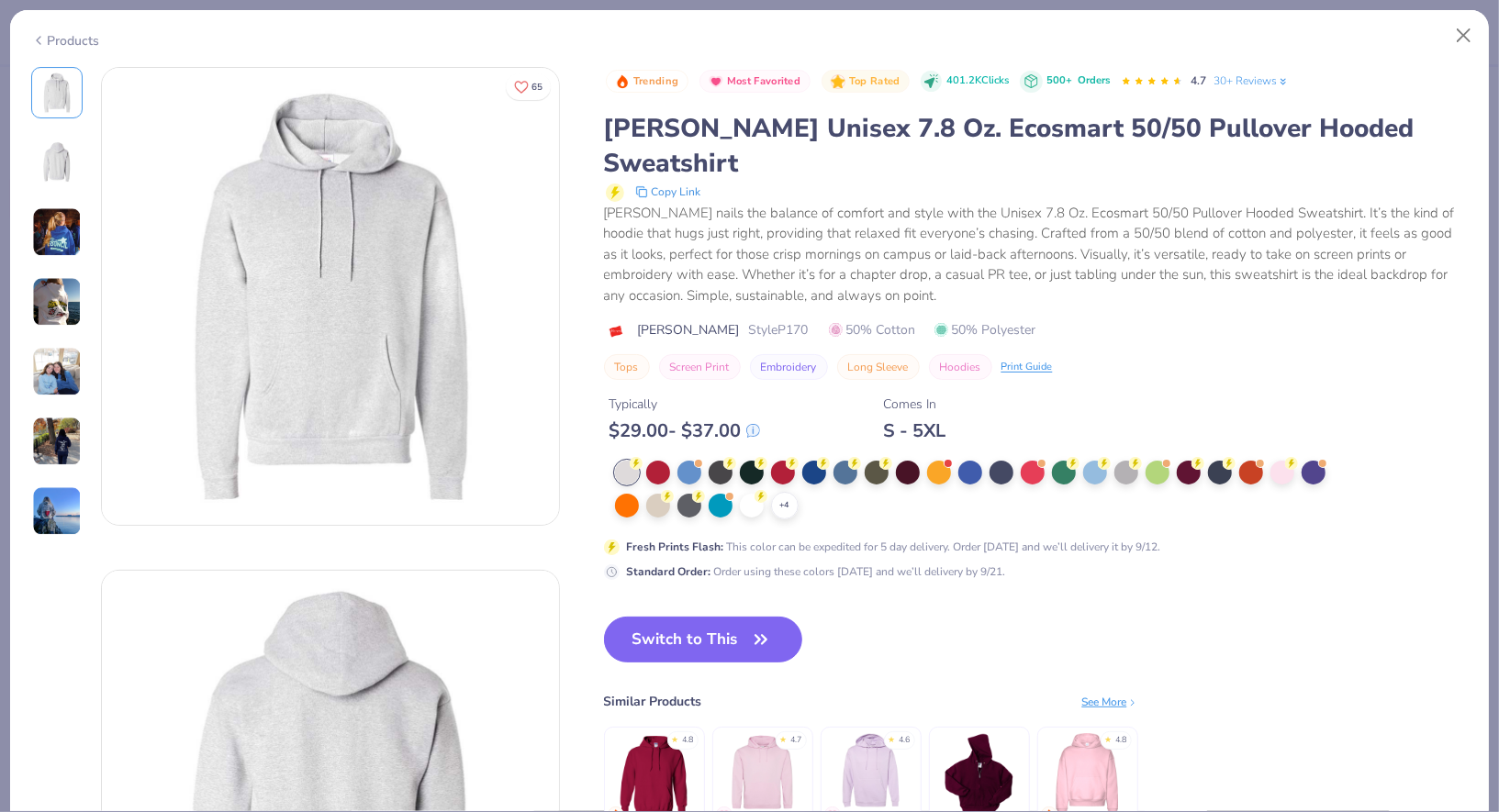
click at [69, 170] on img at bounding box center [57, 163] width 44 height 44
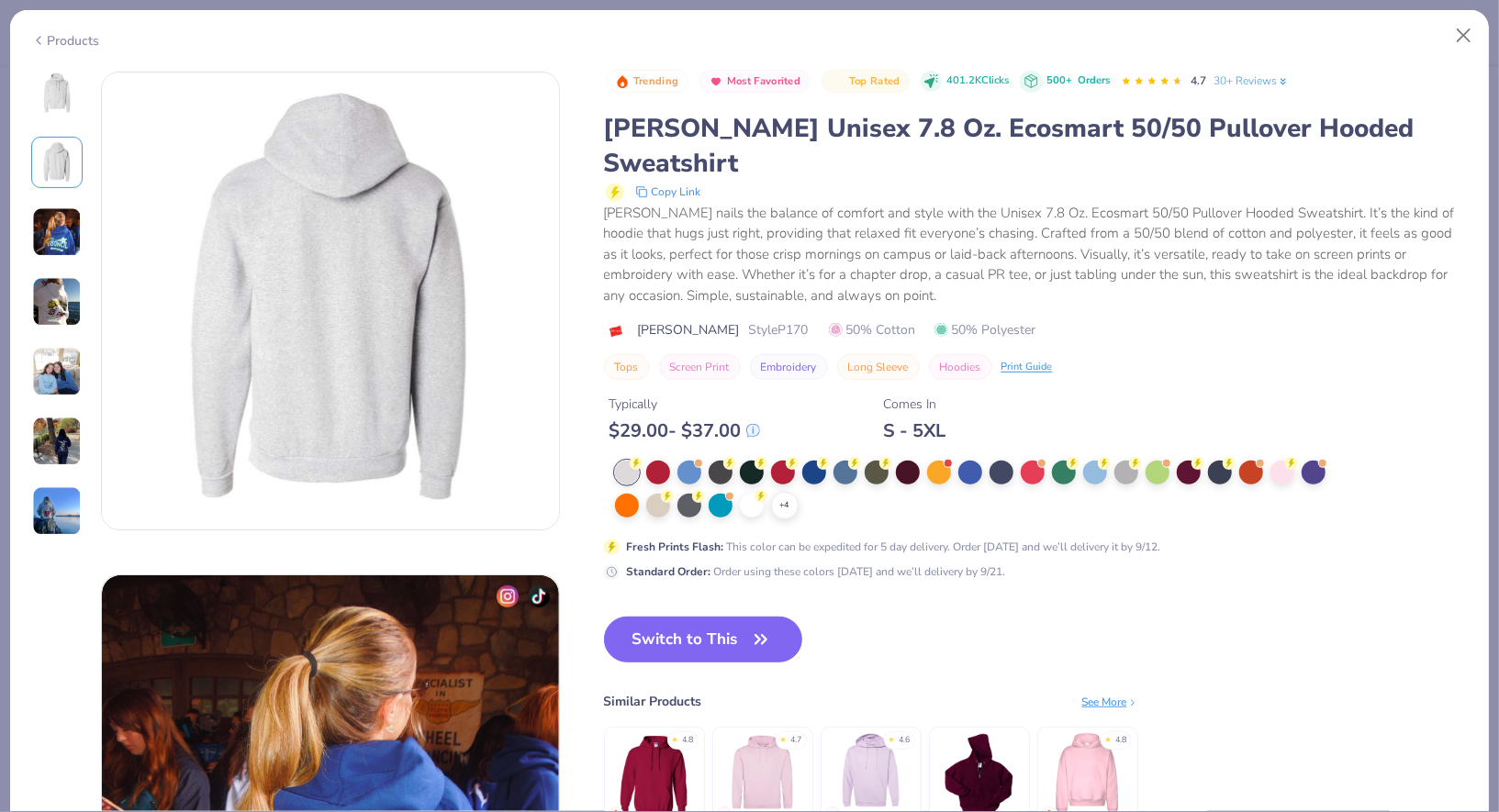
scroll to position [502, 0]
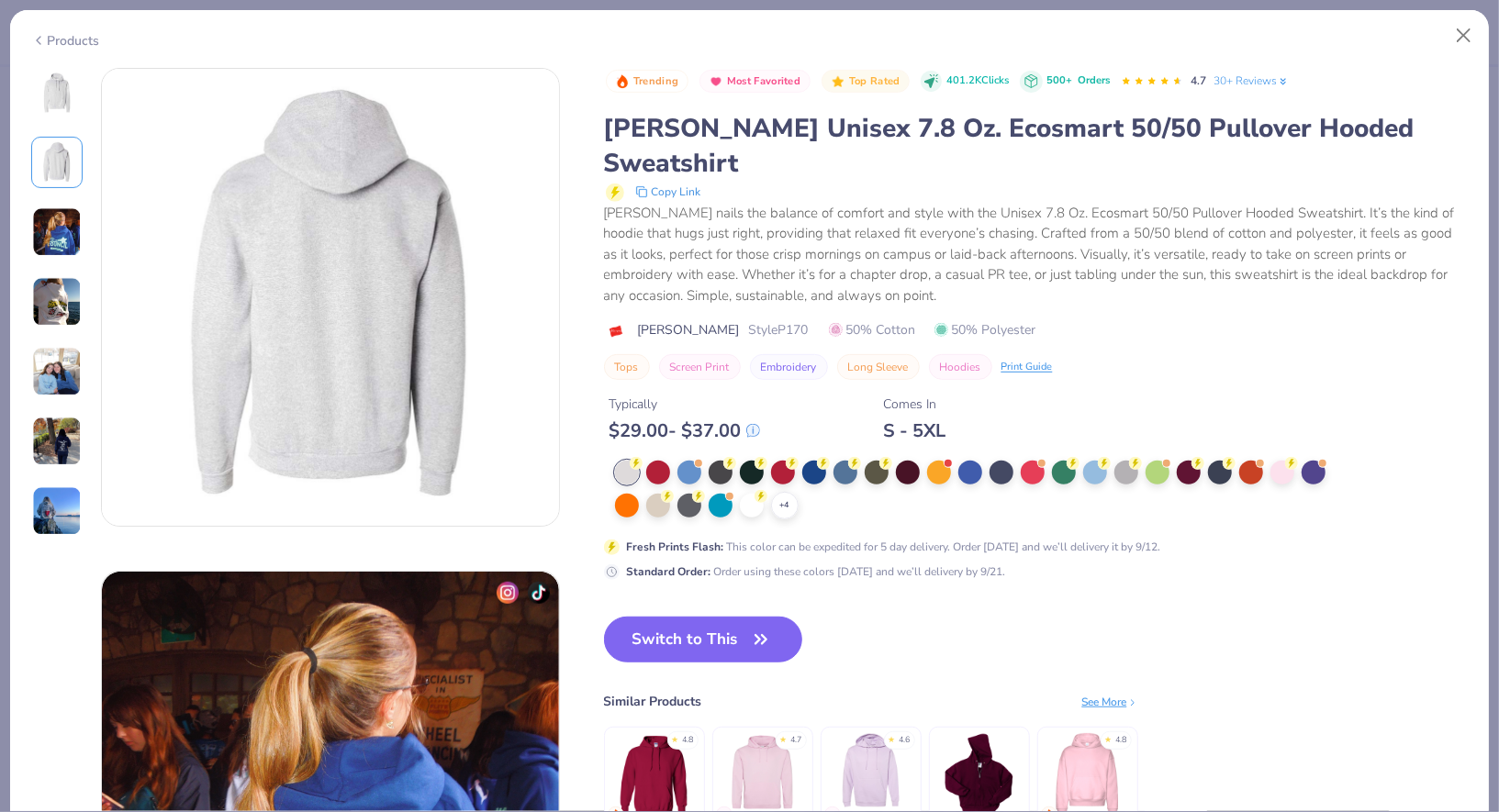
click at [57, 257] on div at bounding box center [57, 302] width 52 height 470
click at [62, 207] on img at bounding box center [57, 232] width 50 height 50
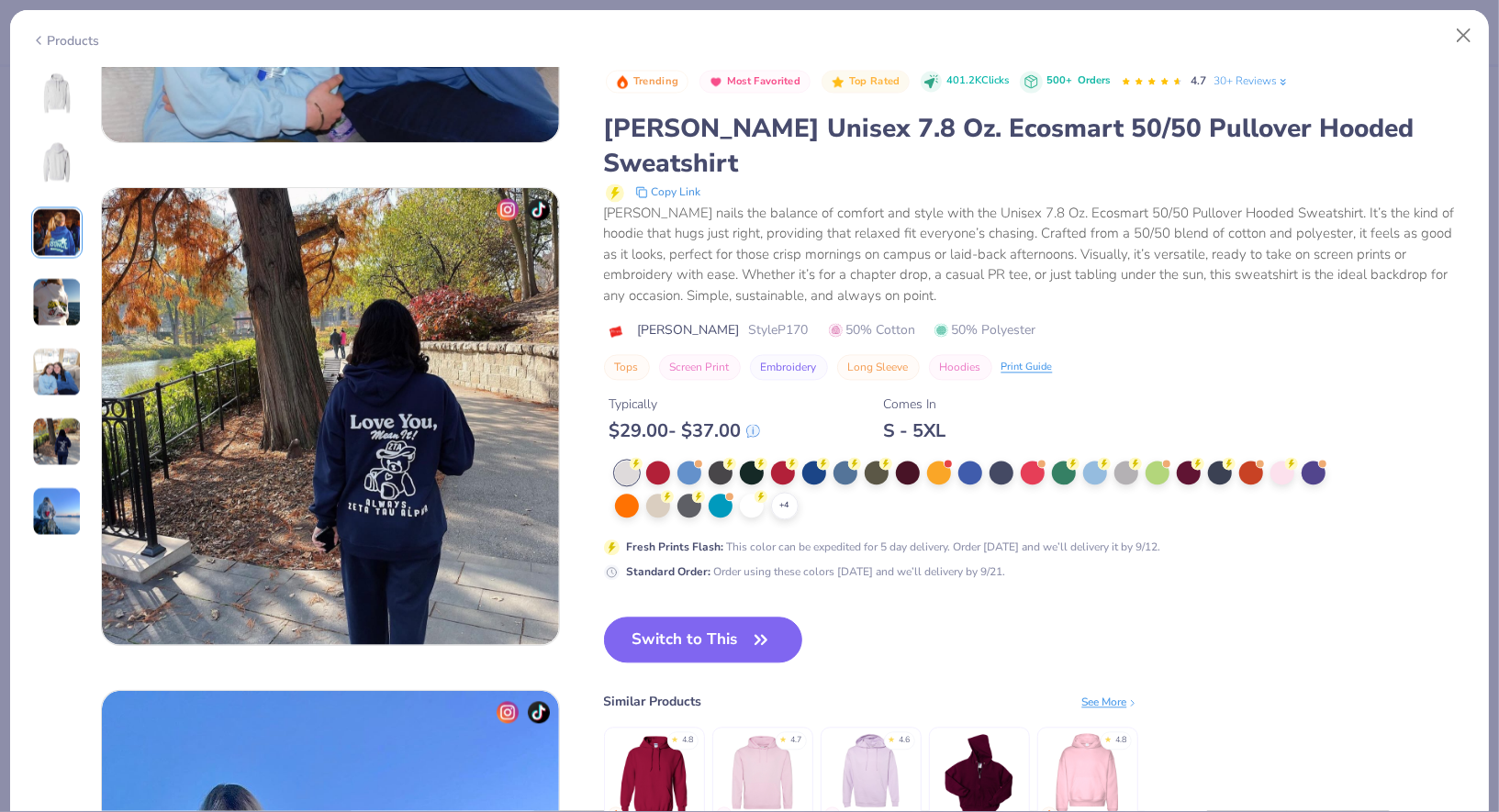
scroll to position [3153, 0]
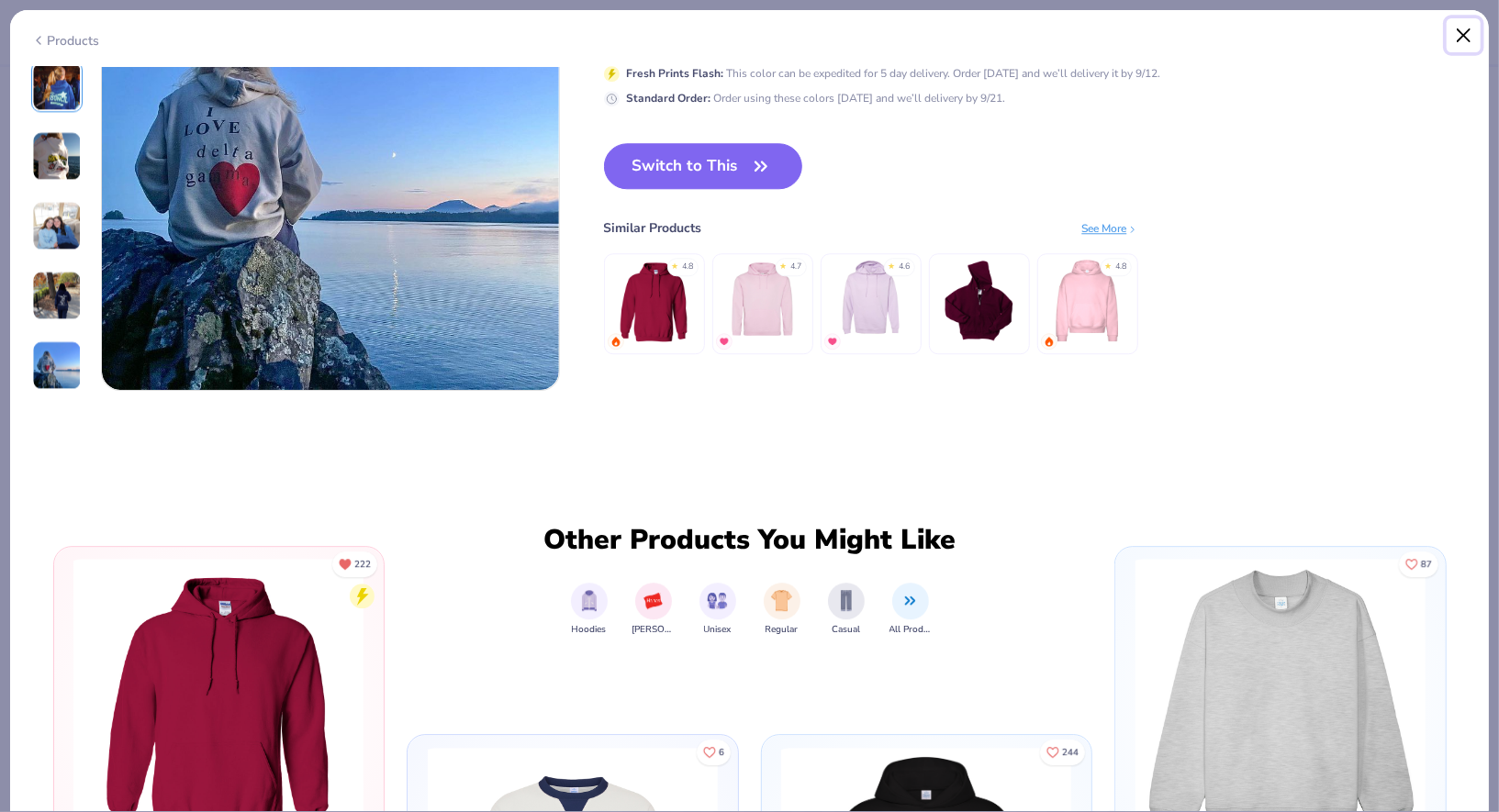
click at [1458, 41] on button "Close" at bounding box center [1464, 36] width 35 height 35
